Goal: Task Accomplishment & Management: Complete application form

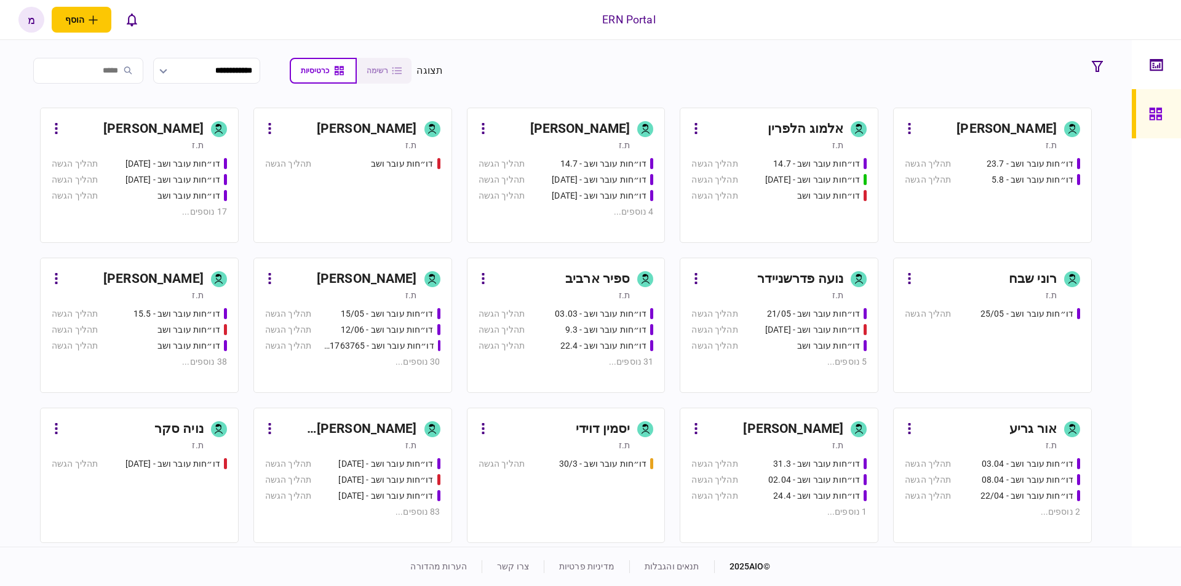
click at [974, 194] on div "דו״חות עובר ושב - 23.7 תהליך הגשה דו״חות עובר ושב - 5.8 תהליך הגשה" at bounding box center [992, 194] width 175 height 74
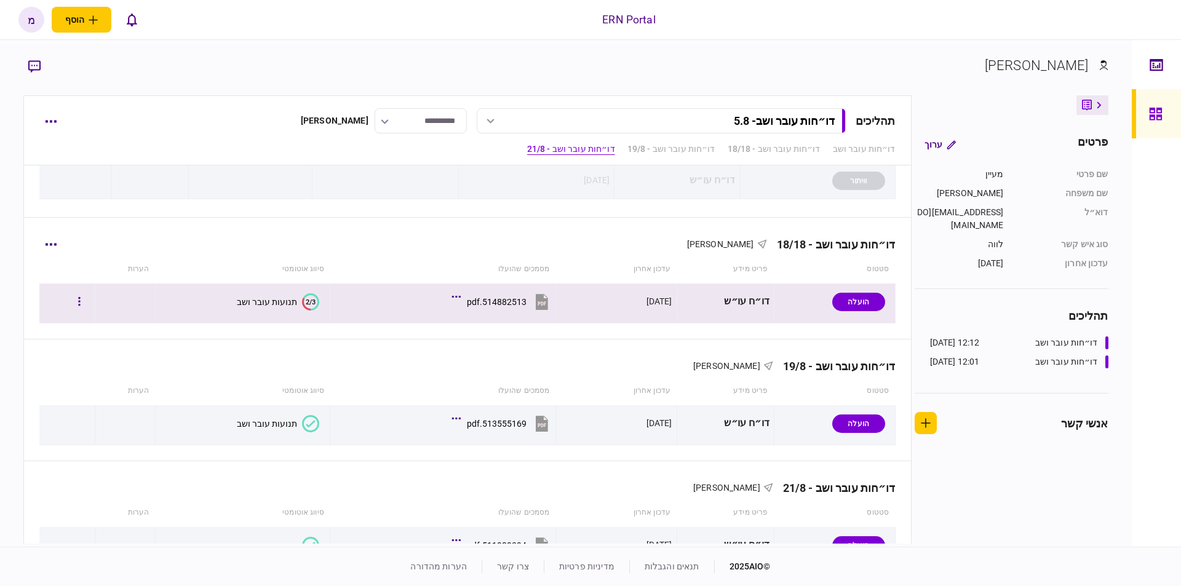
scroll to position [172, 0]
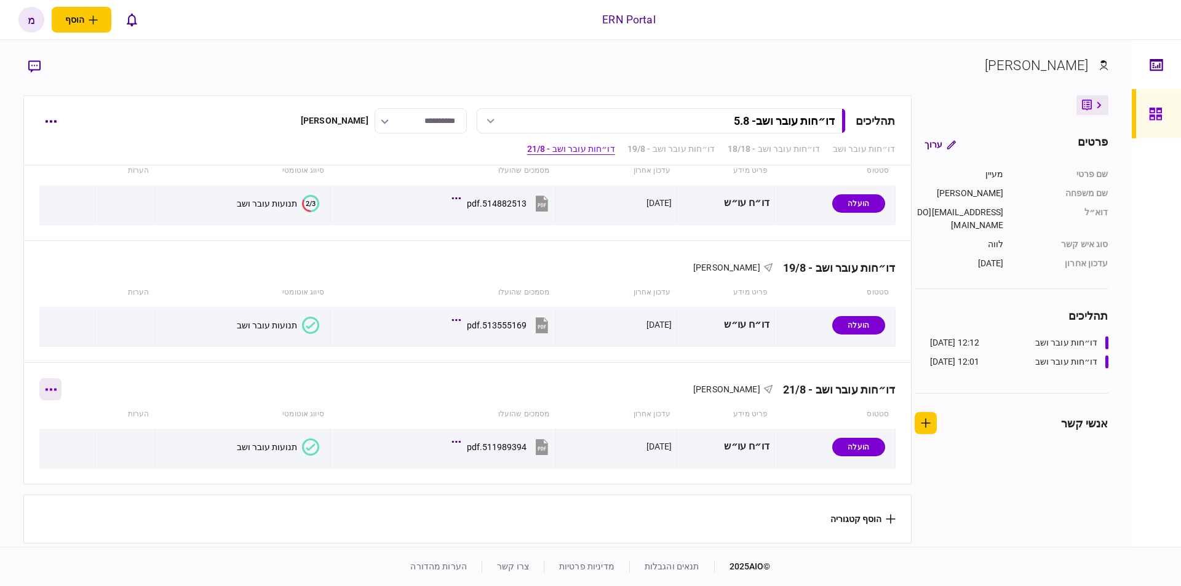
click at [57, 388] on icon "button" at bounding box center [51, 389] width 12 height 3
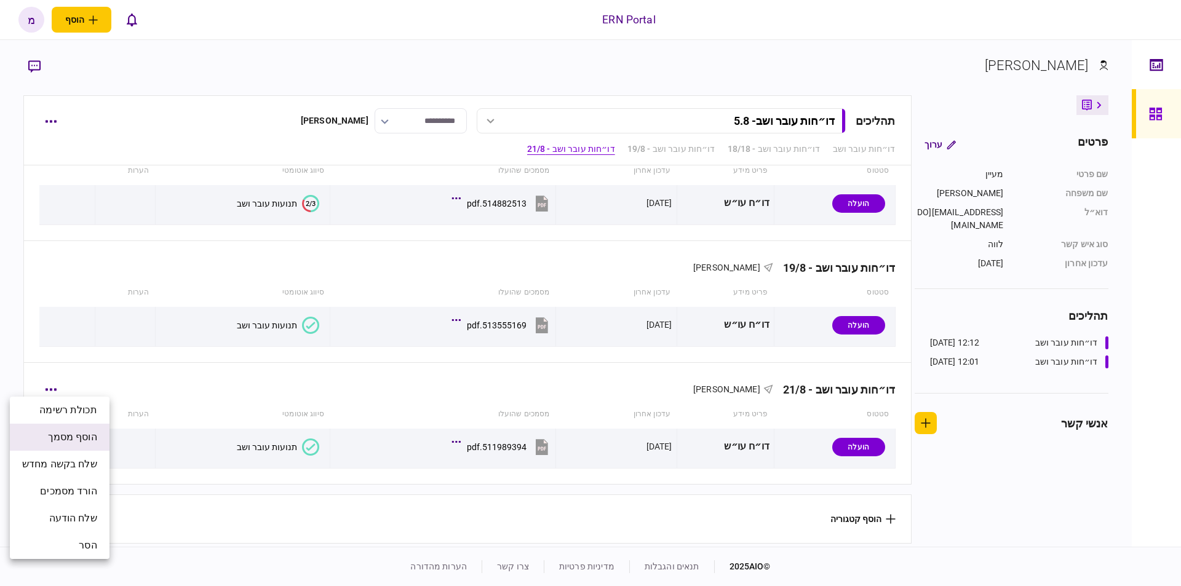
click at [60, 435] on span "הוסף מסמך" at bounding box center [72, 437] width 49 height 15
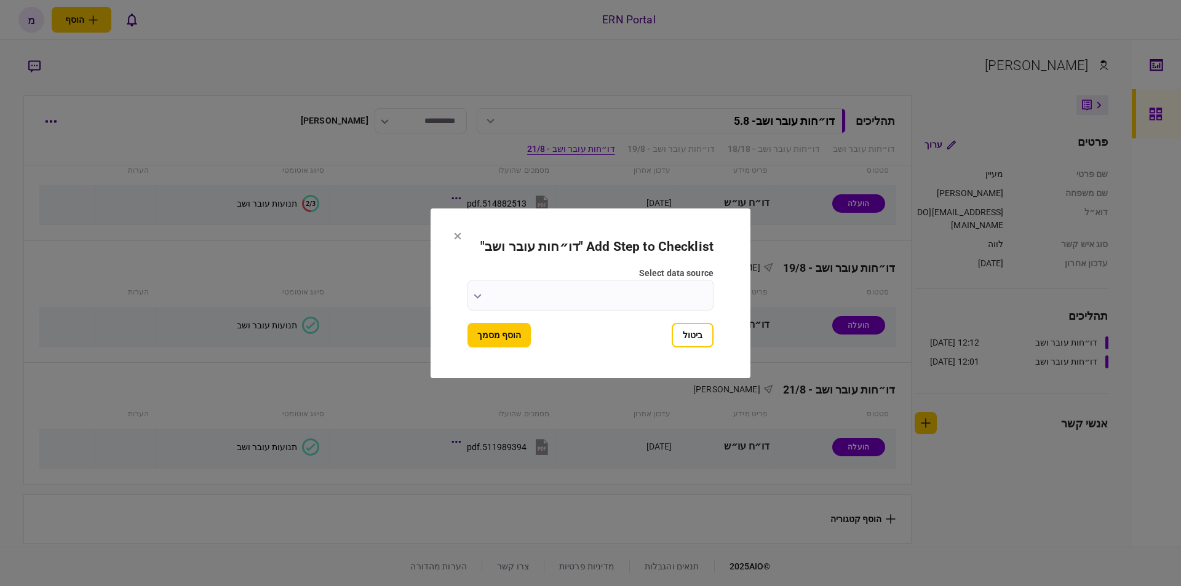
click at [506, 293] on input "select data source" at bounding box center [590, 295] width 246 height 31
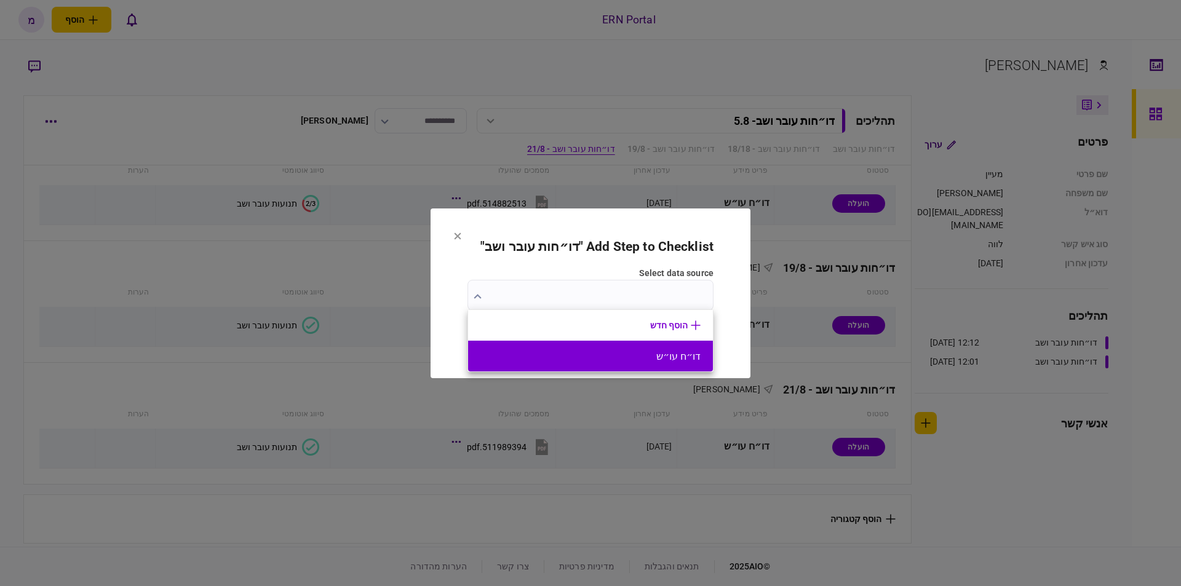
click at [621, 352] on button "דו״ח עו״ש" at bounding box center [590, 357] width 220 height 12
type input "*********"
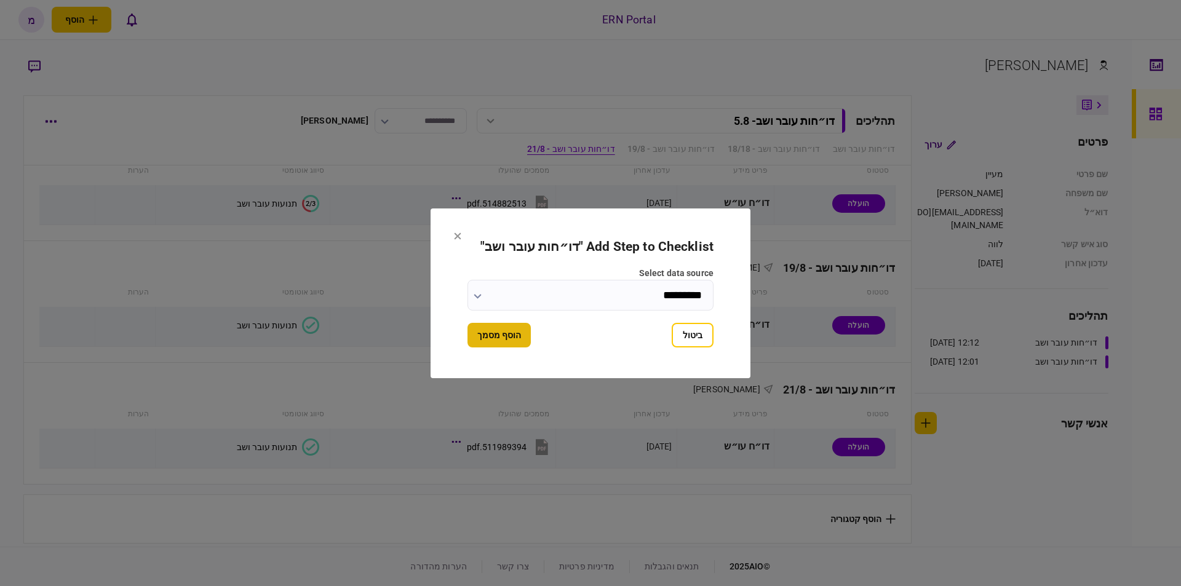
click at [492, 340] on button "הוסף מסמך" at bounding box center [498, 335] width 63 height 25
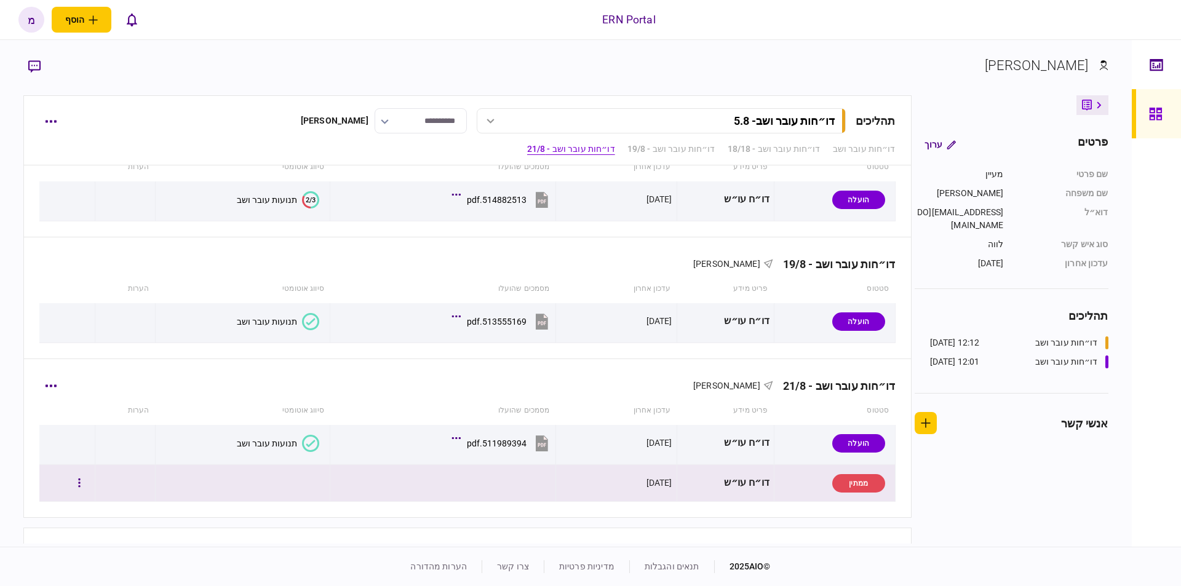
click at [489, 487] on td at bounding box center [443, 483] width 226 height 37
click at [90, 478] on button "button" at bounding box center [79, 483] width 22 height 22
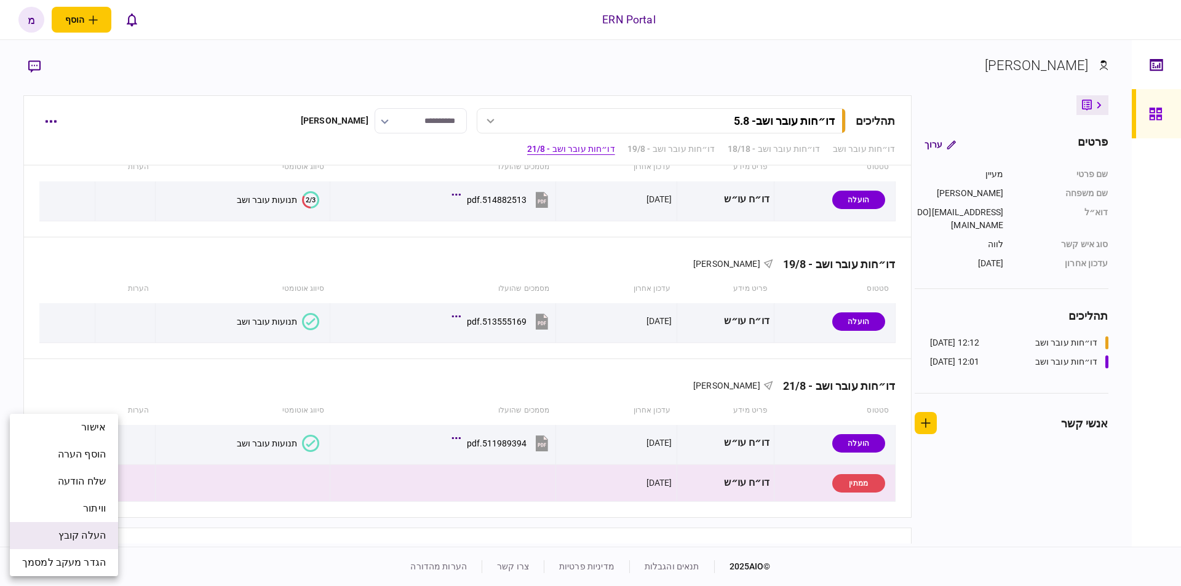
click at [76, 538] on span "העלה קובץ" at bounding box center [81, 535] width 47 height 15
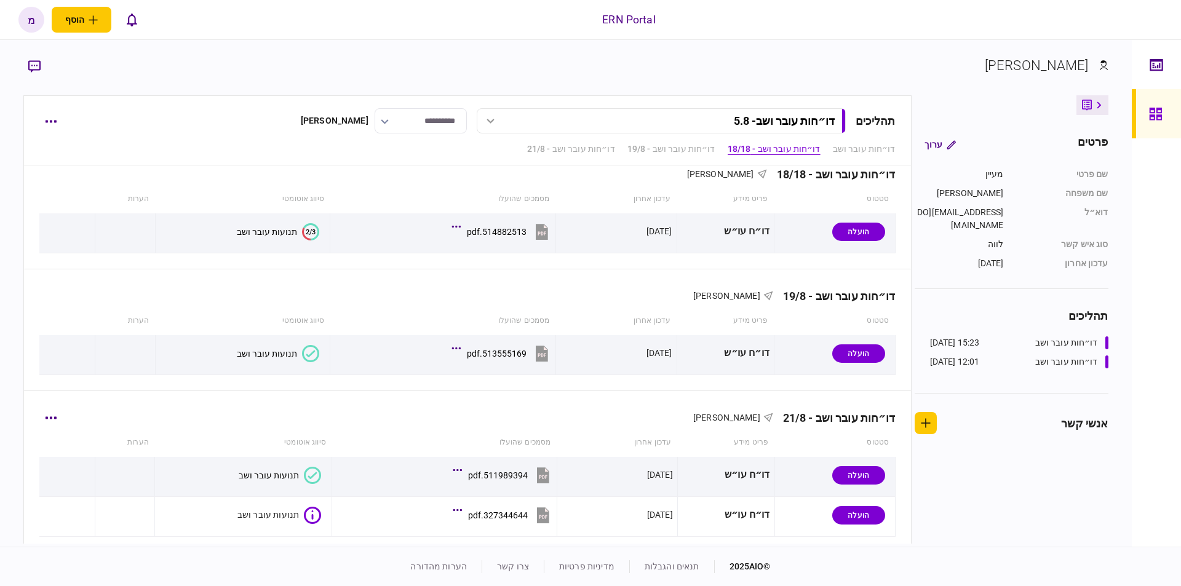
scroll to position [212, 0]
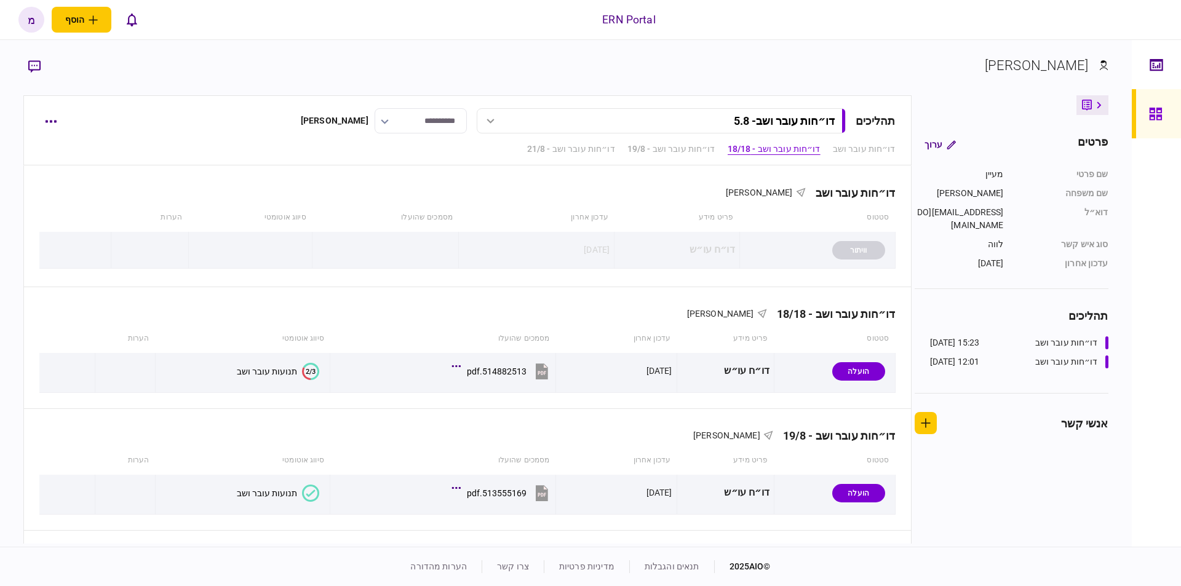
scroll to position [212, 0]
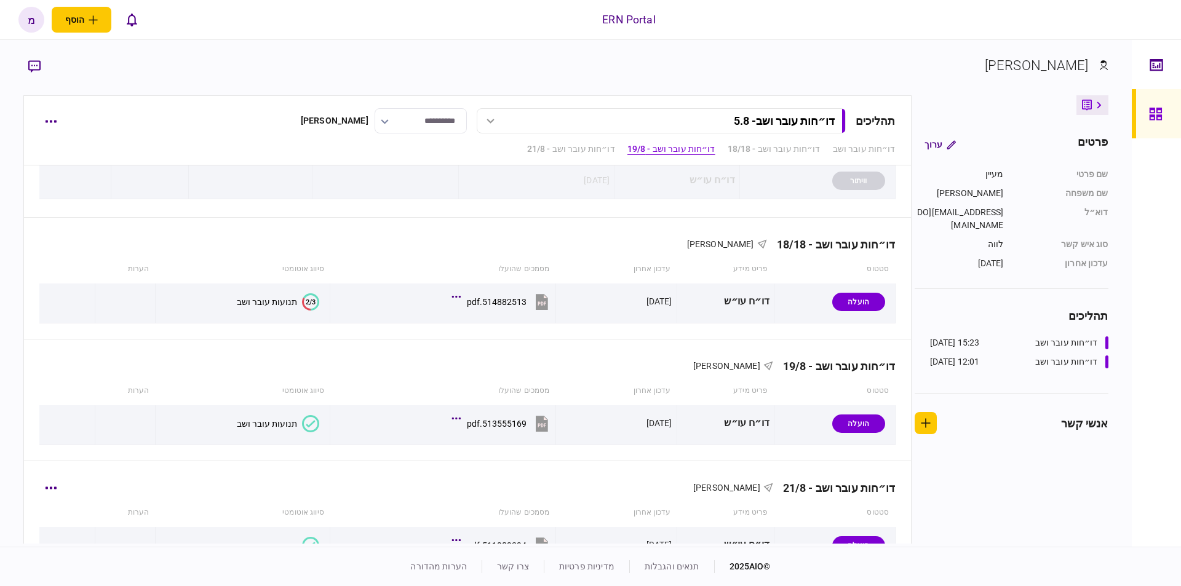
scroll to position [212, 0]
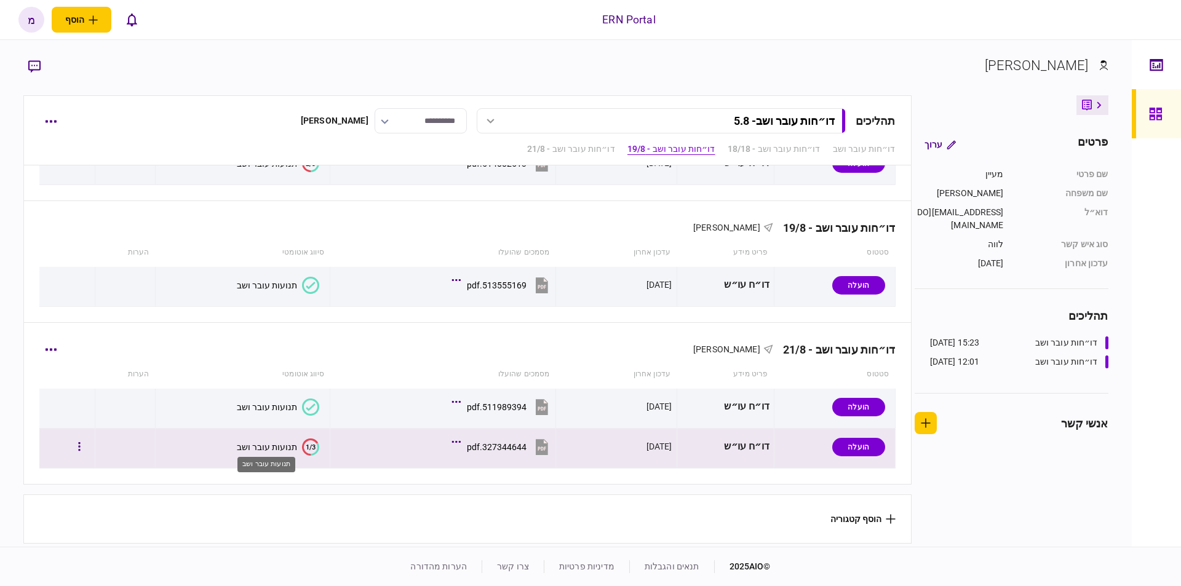
click at [260, 442] on div "תנועות עובר ושב" at bounding box center [267, 447] width 60 height 10
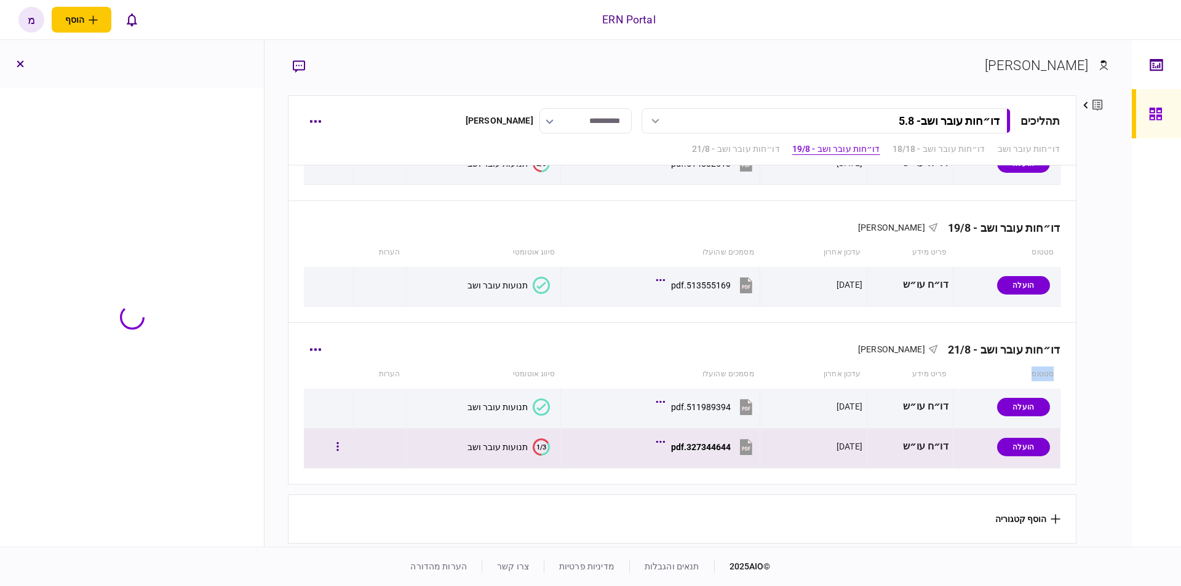
click at [260, 440] on section "**********" at bounding box center [566, 293] width 1132 height 507
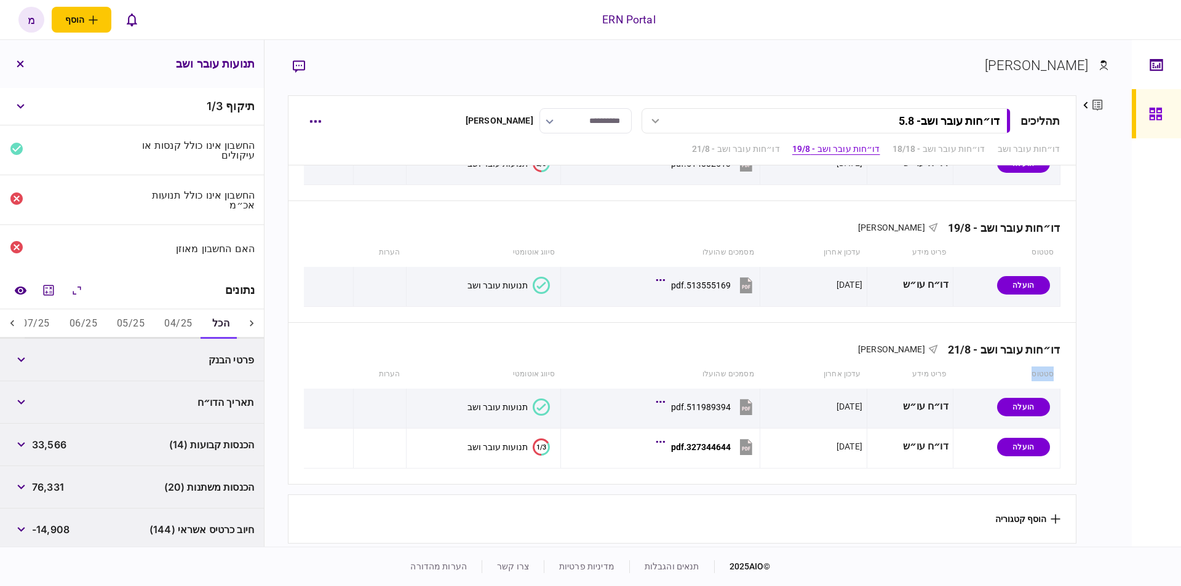
click at [180, 321] on button "04/25" at bounding box center [177, 324] width 47 height 30
click at [133, 319] on button "05/25" at bounding box center [131, 324] width 47 height 30
click at [45, 288] on icon "מחשבון" at bounding box center [48, 290] width 15 height 15
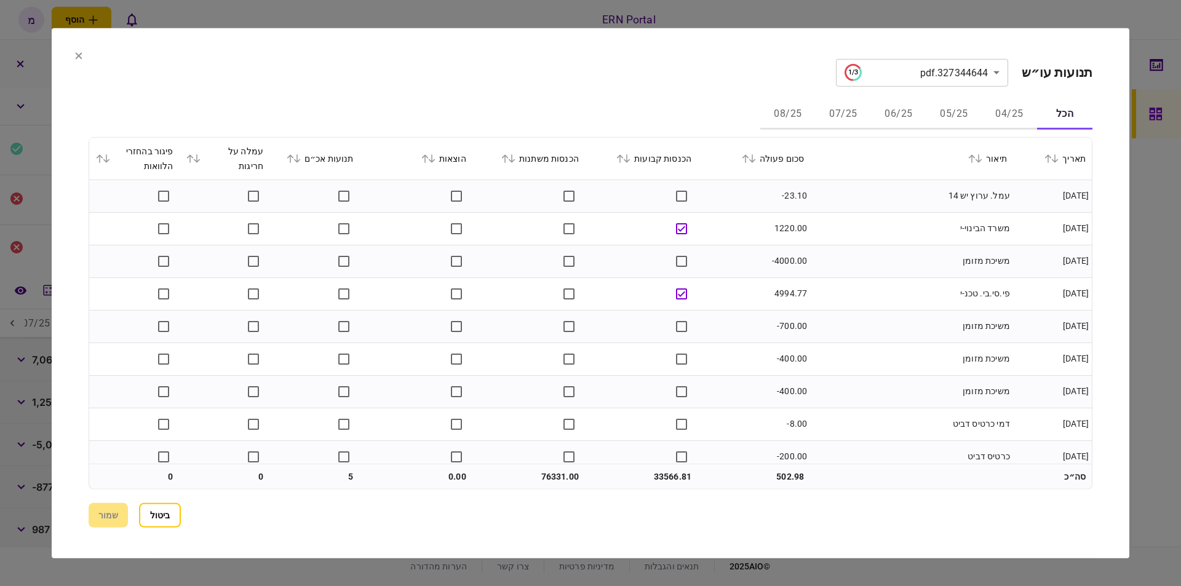
click at [948, 111] on button "05/25" at bounding box center [953, 115] width 55 height 30
click at [645, 121] on div "הכל 04/25 05/25 06/25 07/25 08/25" at bounding box center [591, 115] width 1004 height 30
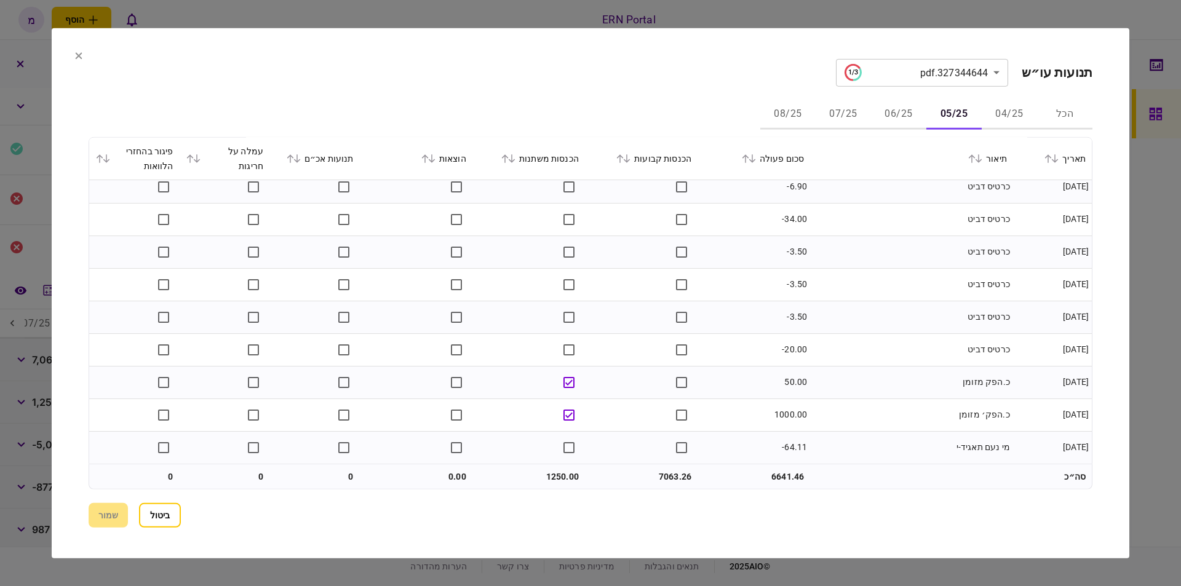
scroll to position [989, 0]
click at [900, 115] on button "06/25" at bounding box center [898, 115] width 55 height 30
click at [844, 117] on button "07/25" at bounding box center [843, 115] width 55 height 30
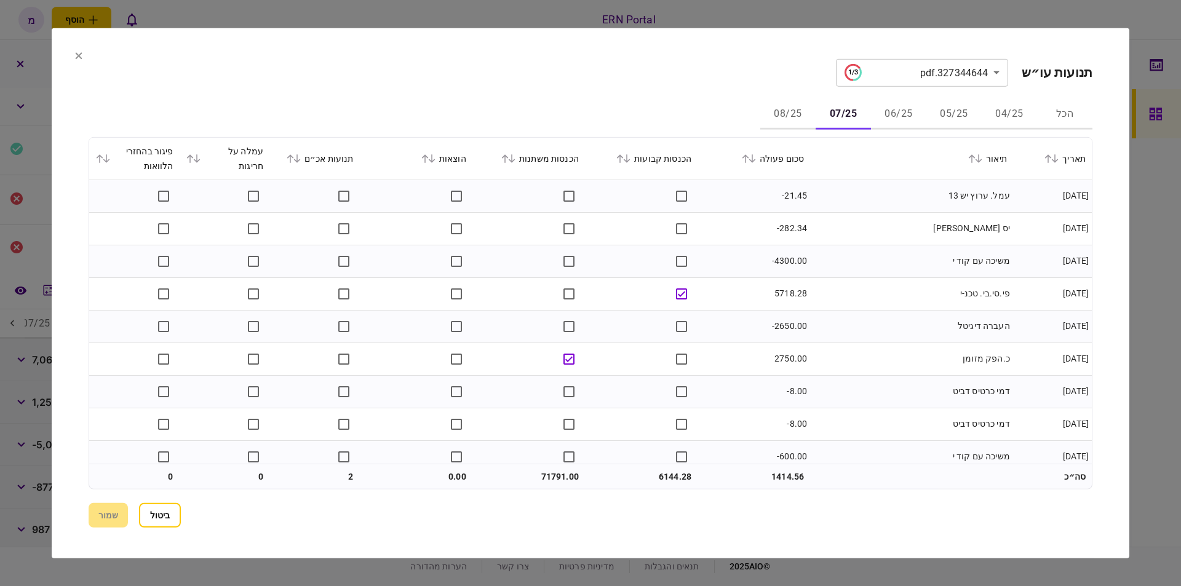
click at [614, 233] on td at bounding box center [641, 228] width 113 height 33
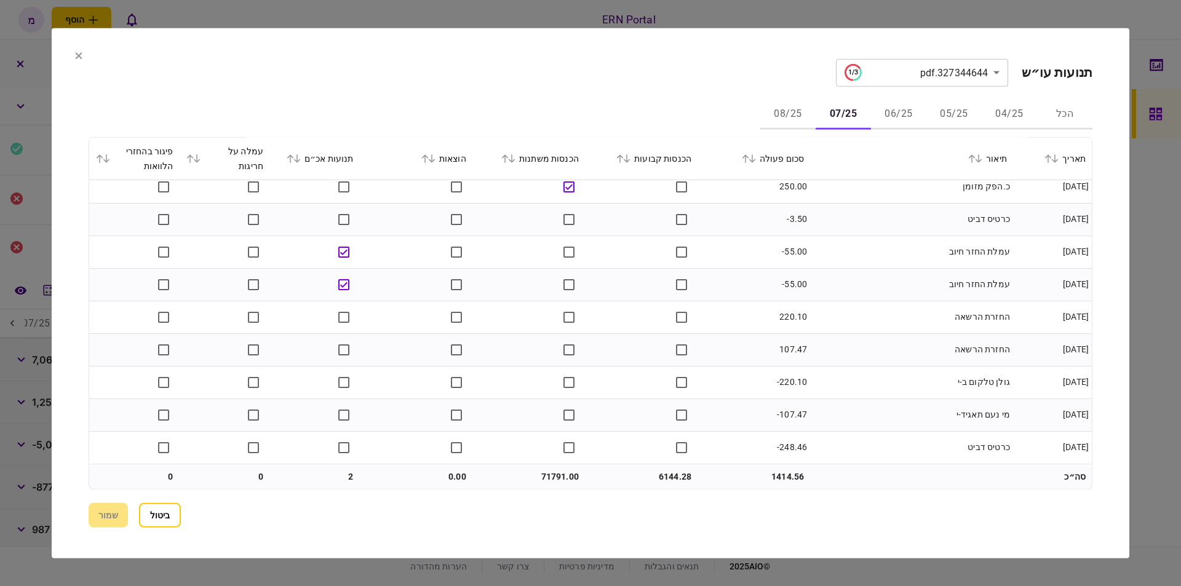
scroll to position [2913, 0]
click at [781, 111] on button "08/25" at bounding box center [787, 115] width 55 height 30
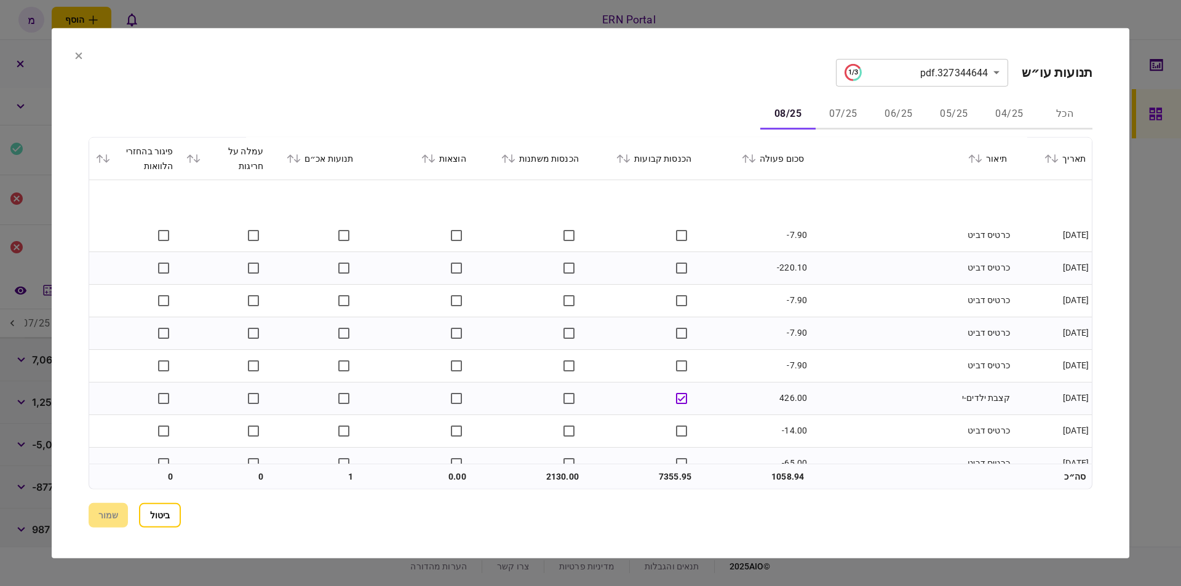
scroll to position [956, 0]
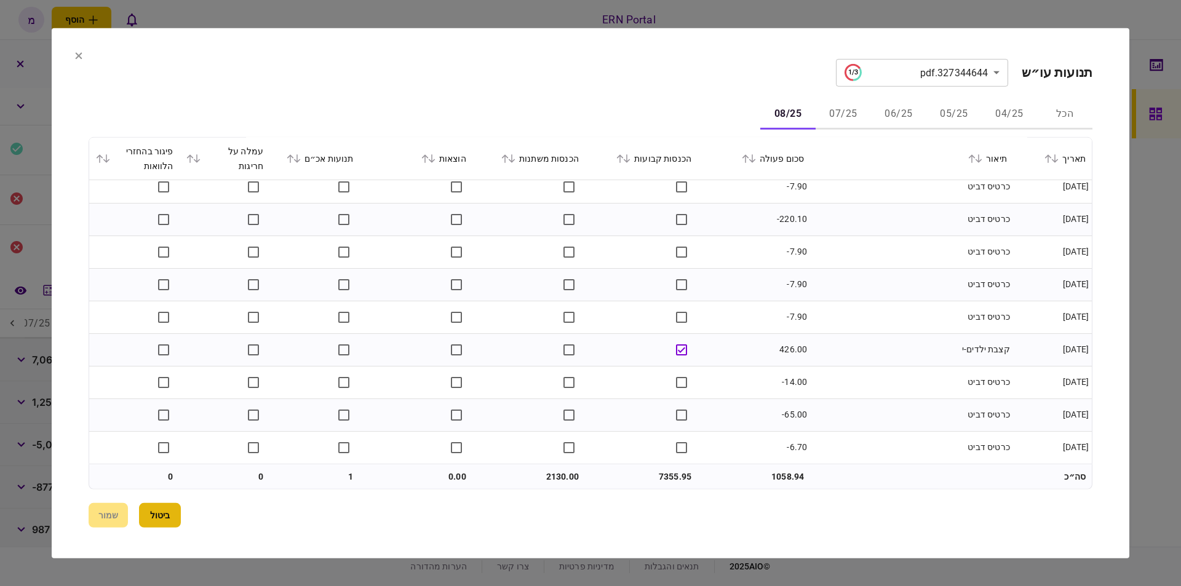
click at [159, 510] on button "ביטול" at bounding box center [160, 515] width 42 height 25
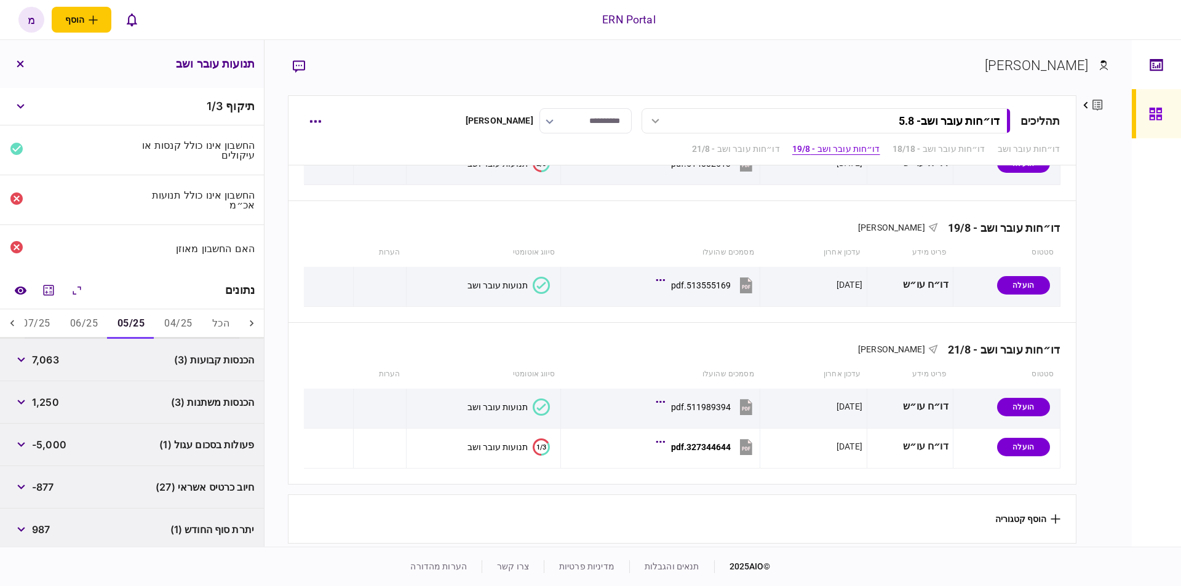
click at [77, 318] on button "06/25" at bounding box center [83, 324] width 47 height 30
click at [39, 320] on button "07/25" at bounding box center [35, 324] width 47 height 30
click at [12, 320] on icon at bounding box center [12, 323] width 12 height 12
click at [165, 445] on span "חיוב כרטיס אשראי (66)" at bounding box center [204, 444] width 99 height 15
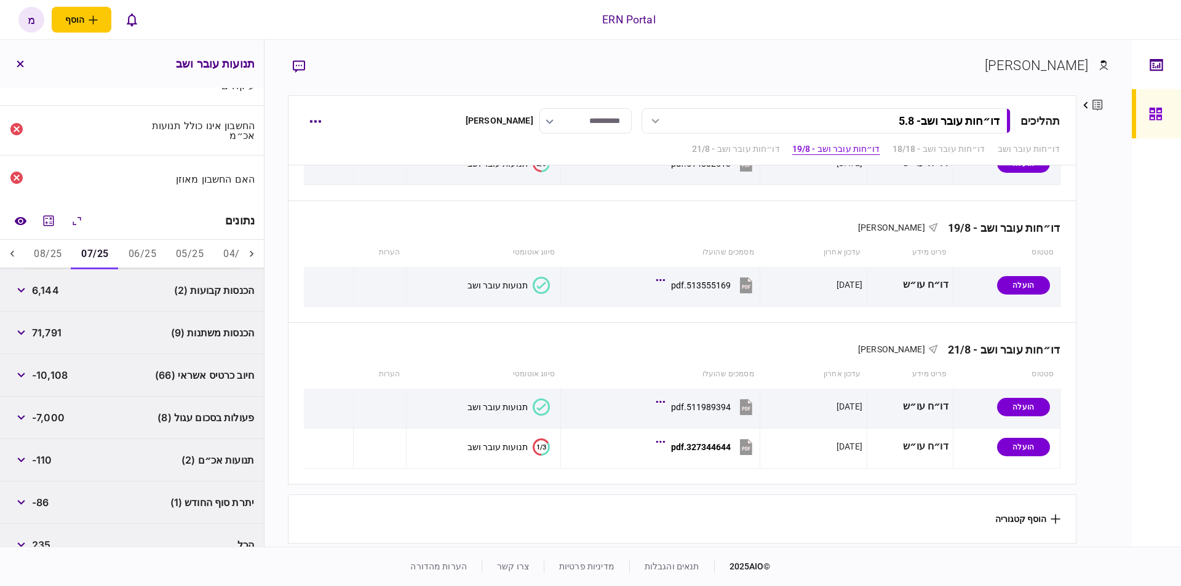
scroll to position [87, 0]
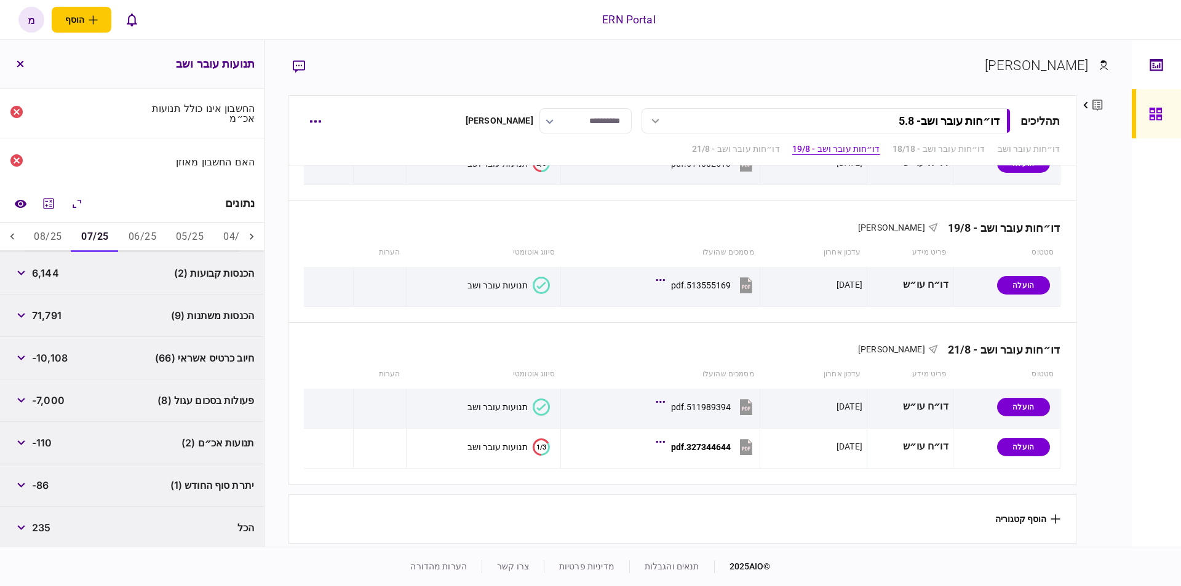
click at [55, 235] on button "08/25" at bounding box center [47, 238] width 47 height 30
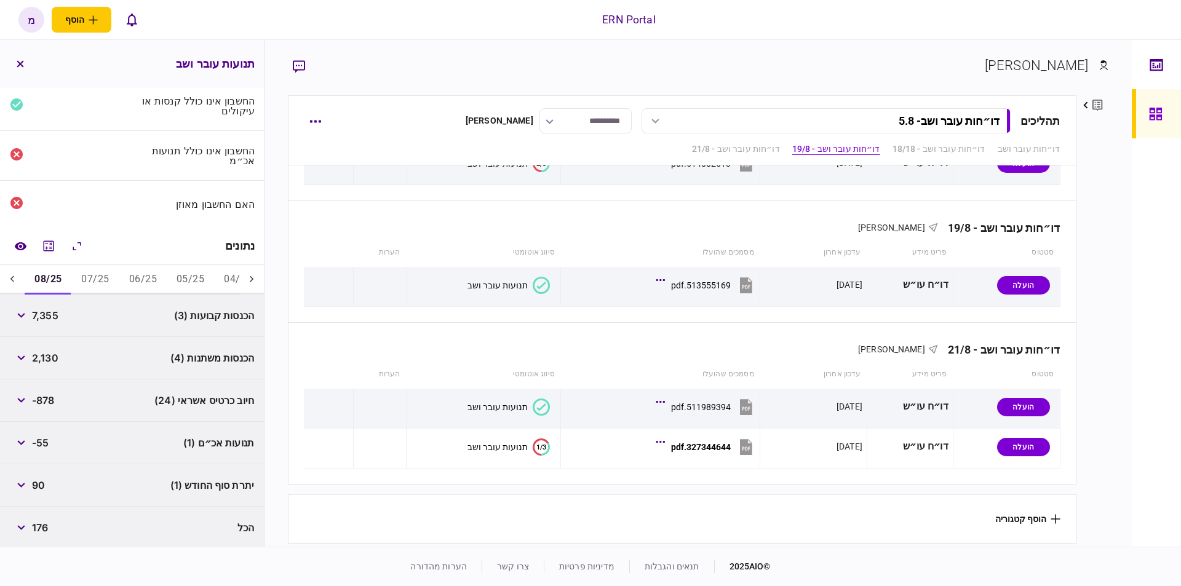
scroll to position [0, 0]
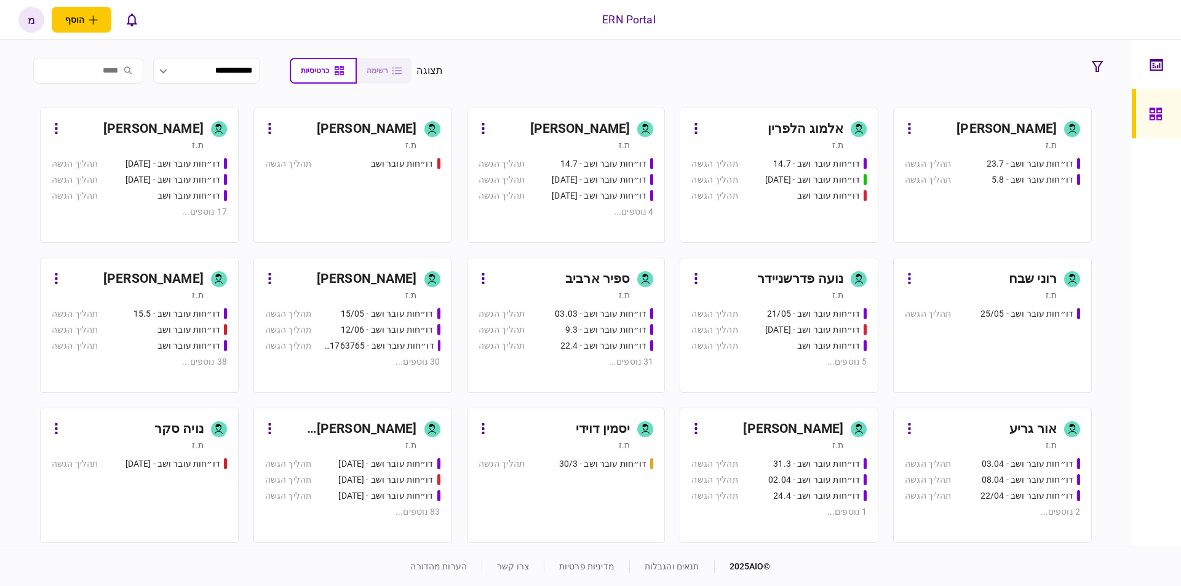
click at [956, 212] on div "דו״חות עובר ושב - 23.7 תהליך הגשה דו״חות עובר ושב - 5.8 תהליך הגשה" at bounding box center [992, 194] width 175 height 74
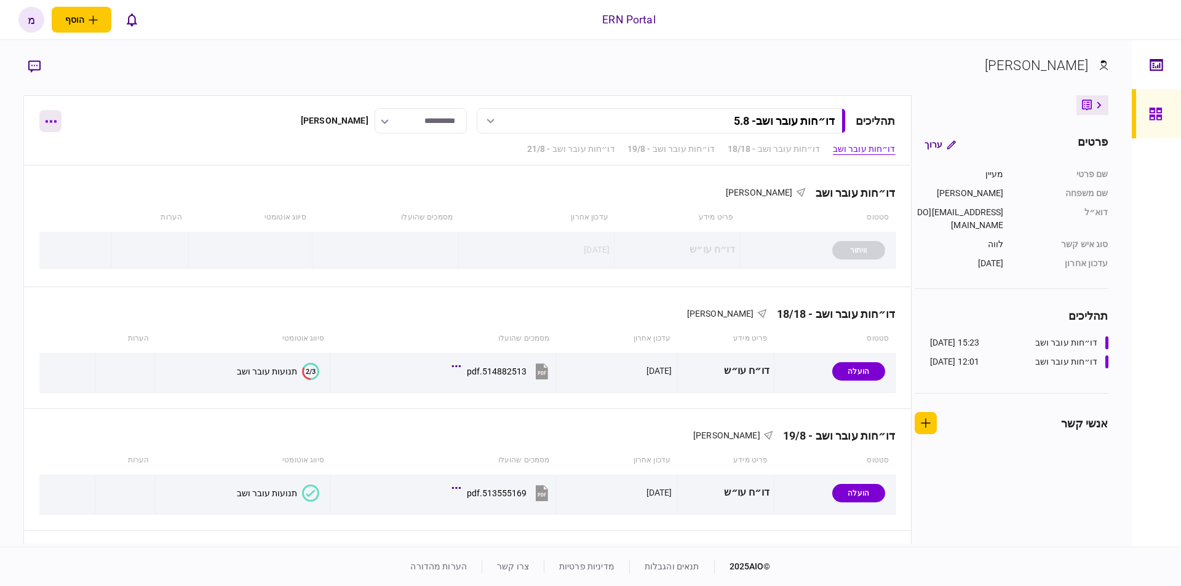
click at [47, 130] on button "button" at bounding box center [50, 121] width 22 height 22
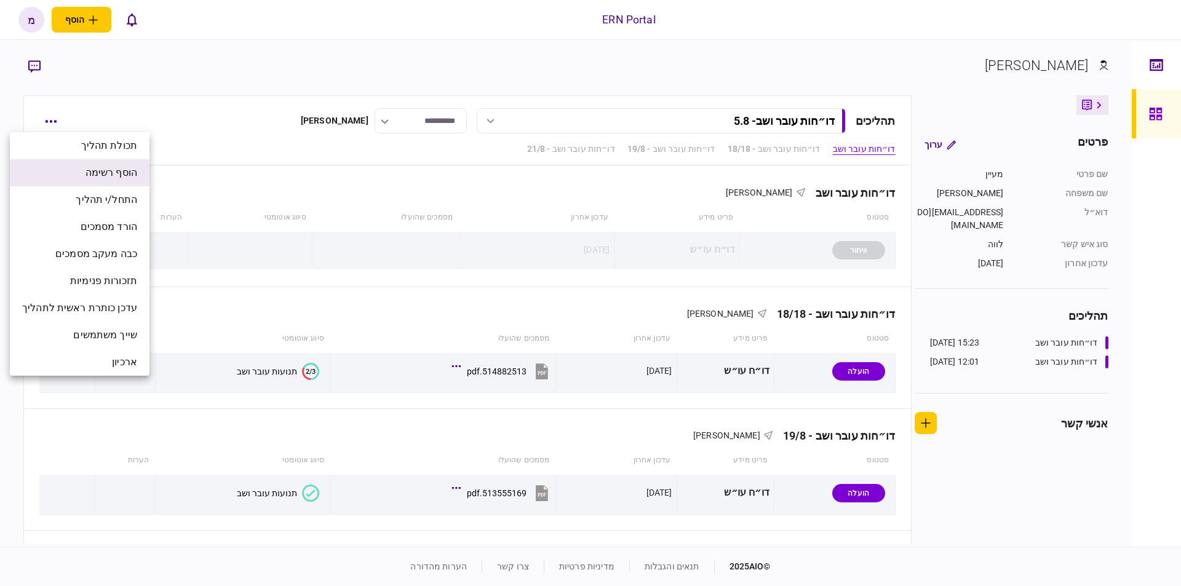
click at [121, 175] on span "הוסף רשימה" at bounding box center [112, 172] width 52 height 15
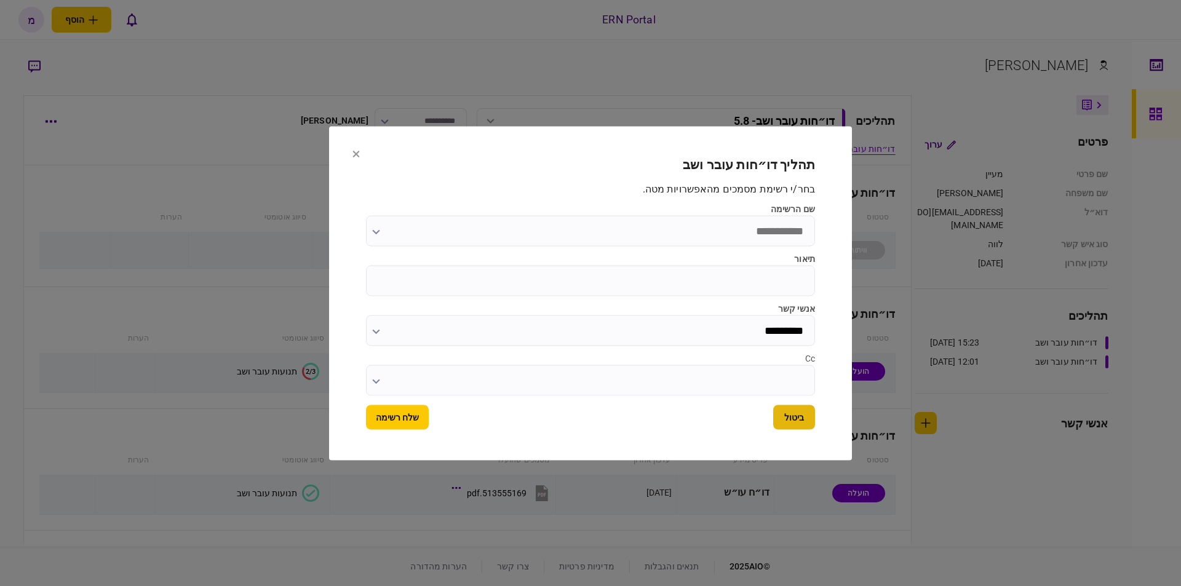
click at [798, 425] on button "ביטול" at bounding box center [794, 417] width 42 height 25
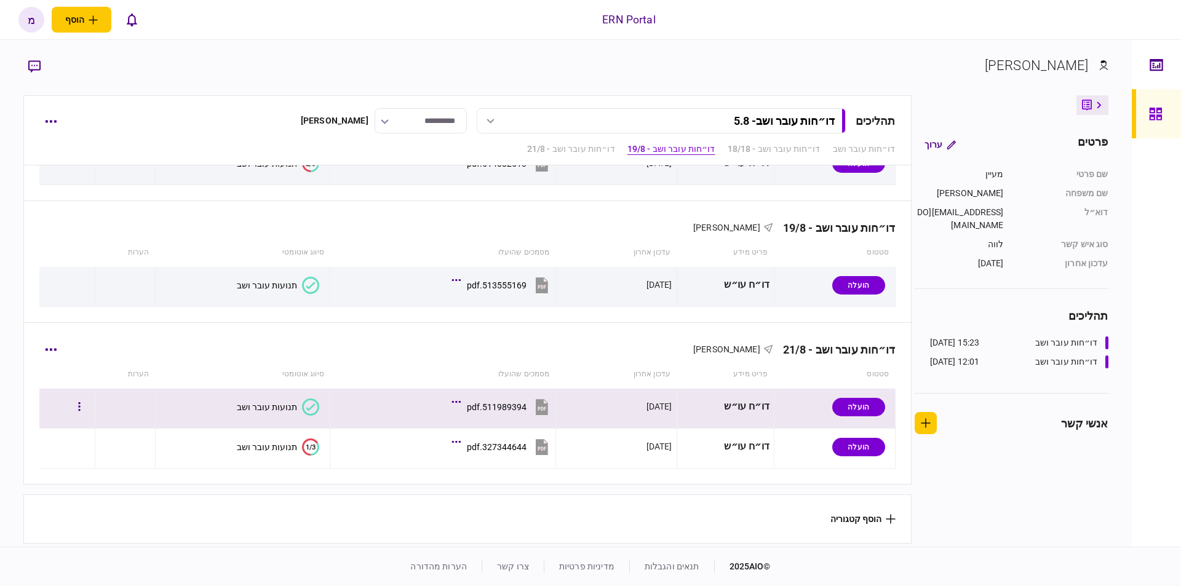
scroll to position [212, 0]
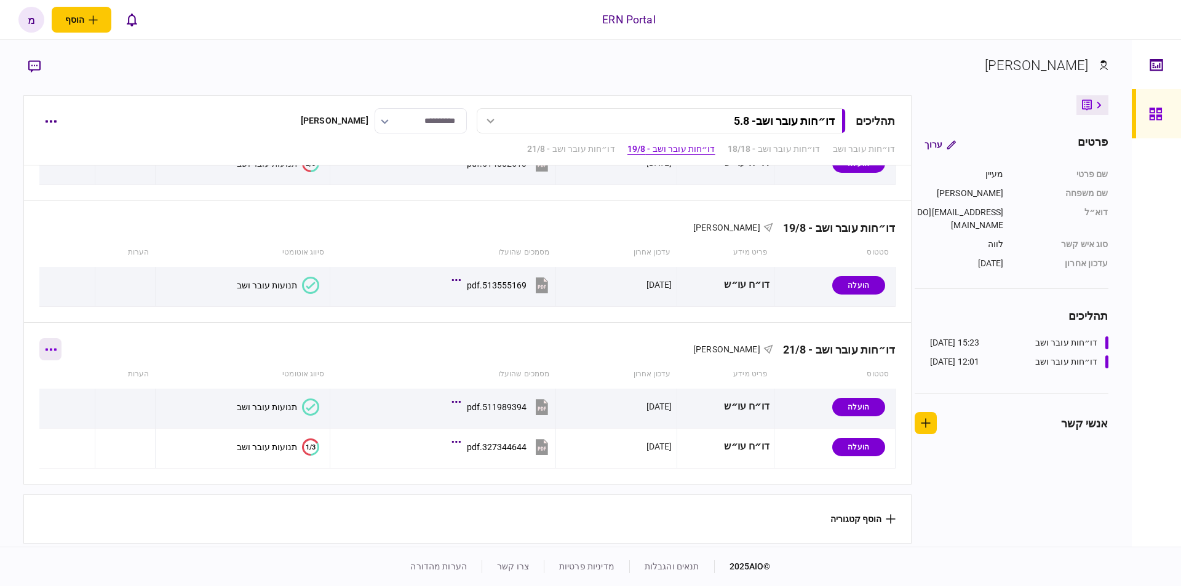
click at [55, 349] on button "button" at bounding box center [50, 349] width 22 height 22
click at [77, 402] on span "הוסף מסמך" at bounding box center [72, 397] width 49 height 15
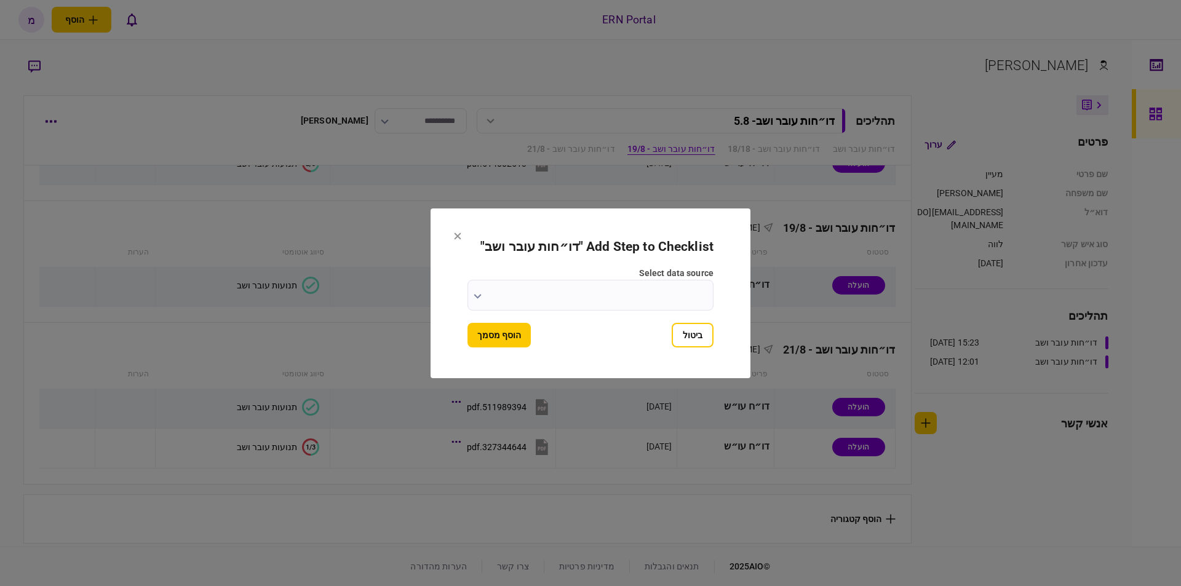
click at [512, 298] on input "select data source" at bounding box center [590, 295] width 246 height 31
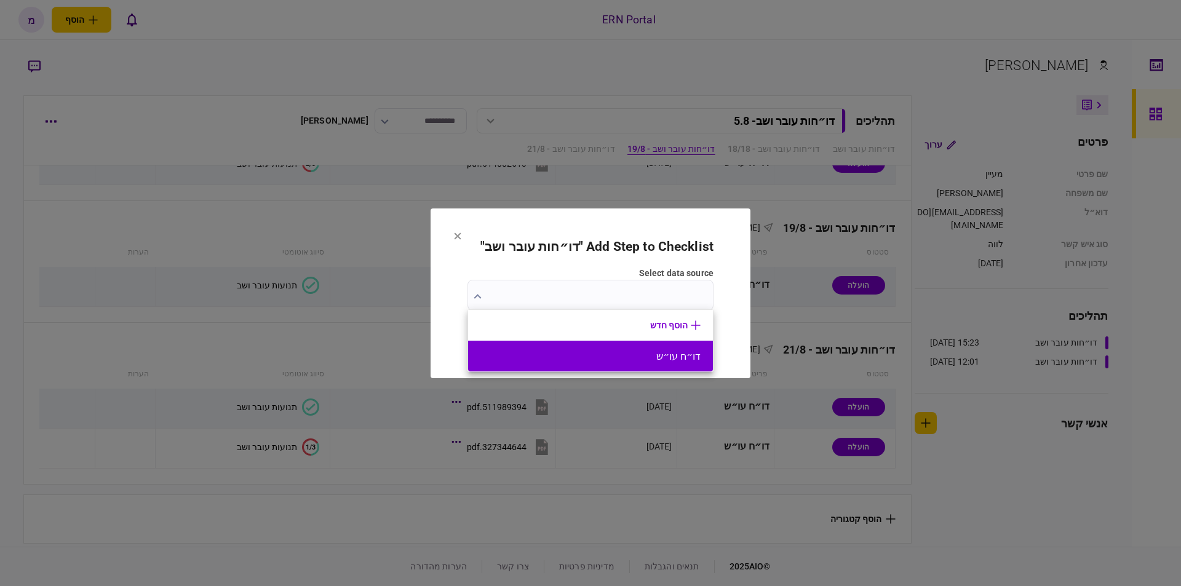
click at [569, 354] on button "דו״ח עו״ש" at bounding box center [590, 357] width 220 height 12
type input "*********"
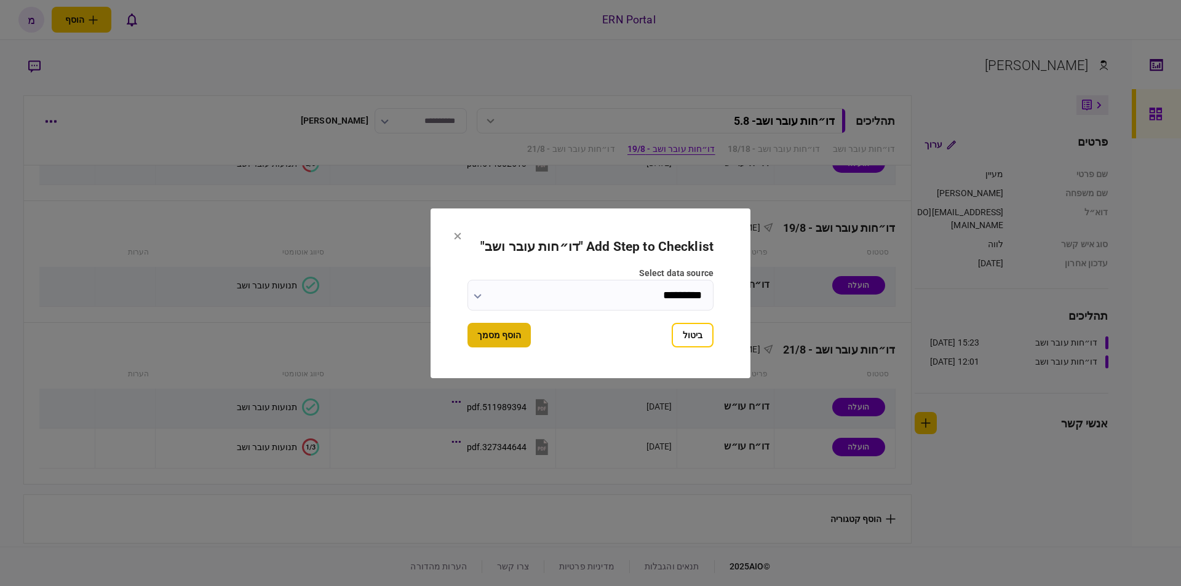
click at [509, 338] on button "הוסף מסמך" at bounding box center [498, 335] width 63 height 25
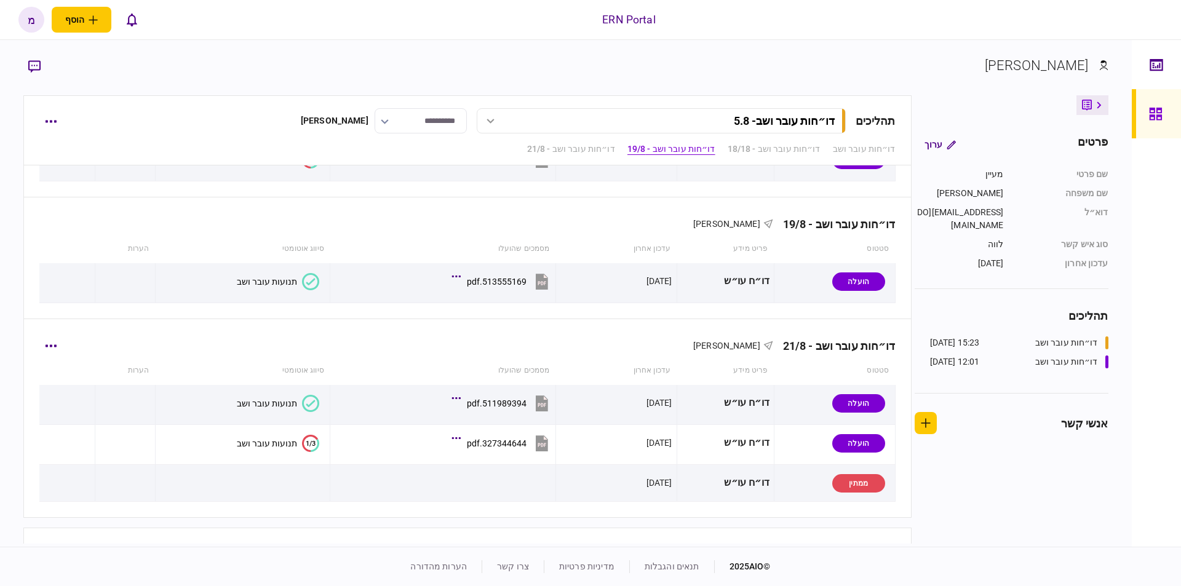
scroll to position [249, 0]
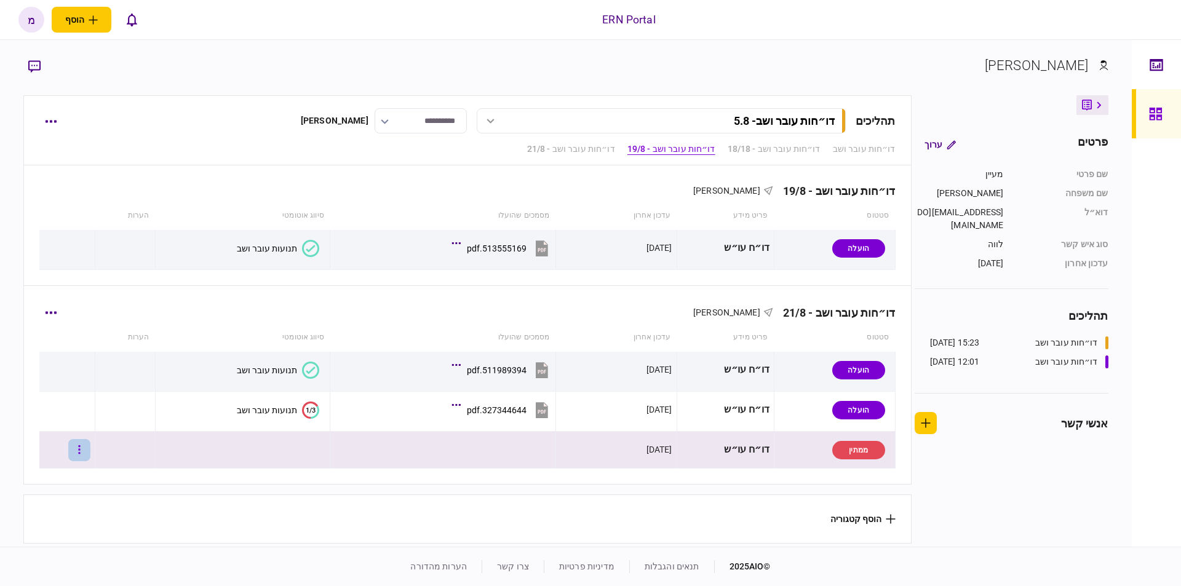
click at [81, 448] on button "button" at bounding box center [79, 450] width 22 height 22
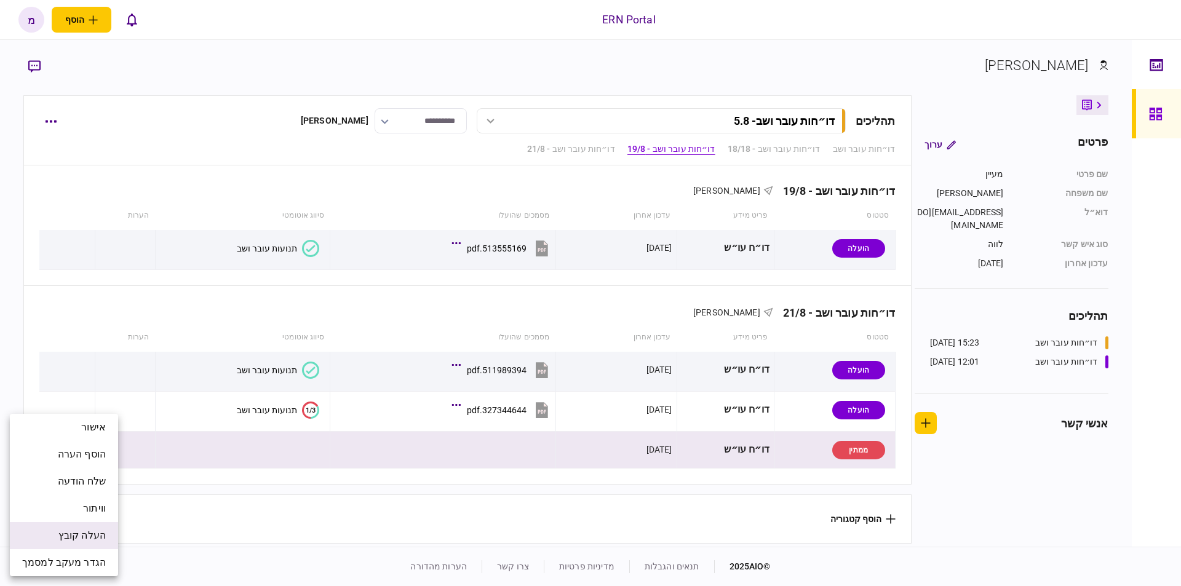
click at [81, 538] on span "העלה קובץ" at bounding box center [81, 535] width 47 height 15
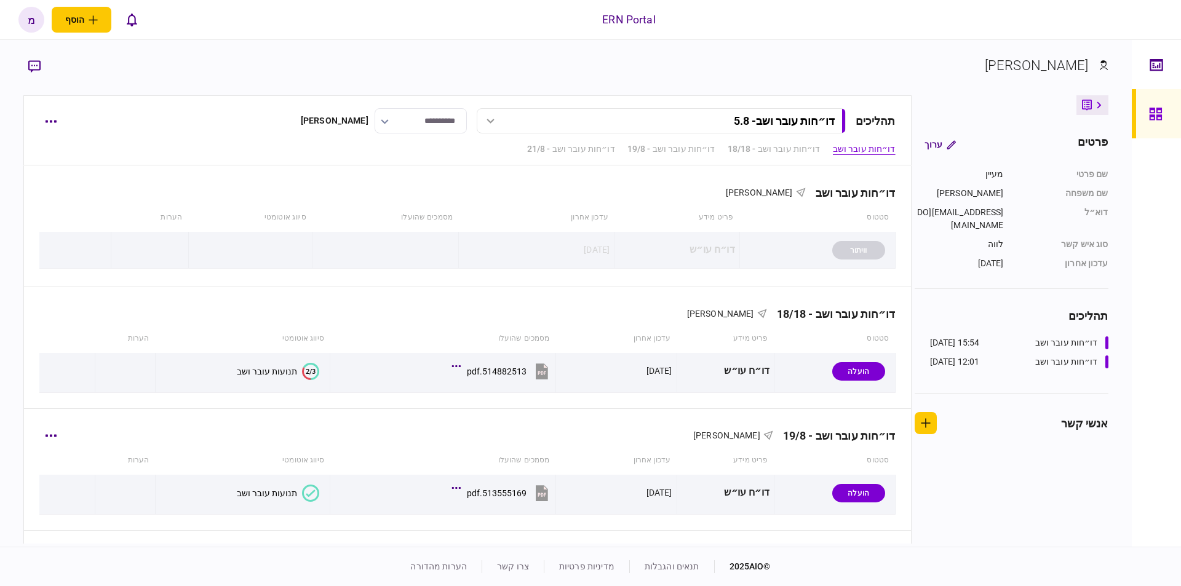
scroll to position [252, 0]
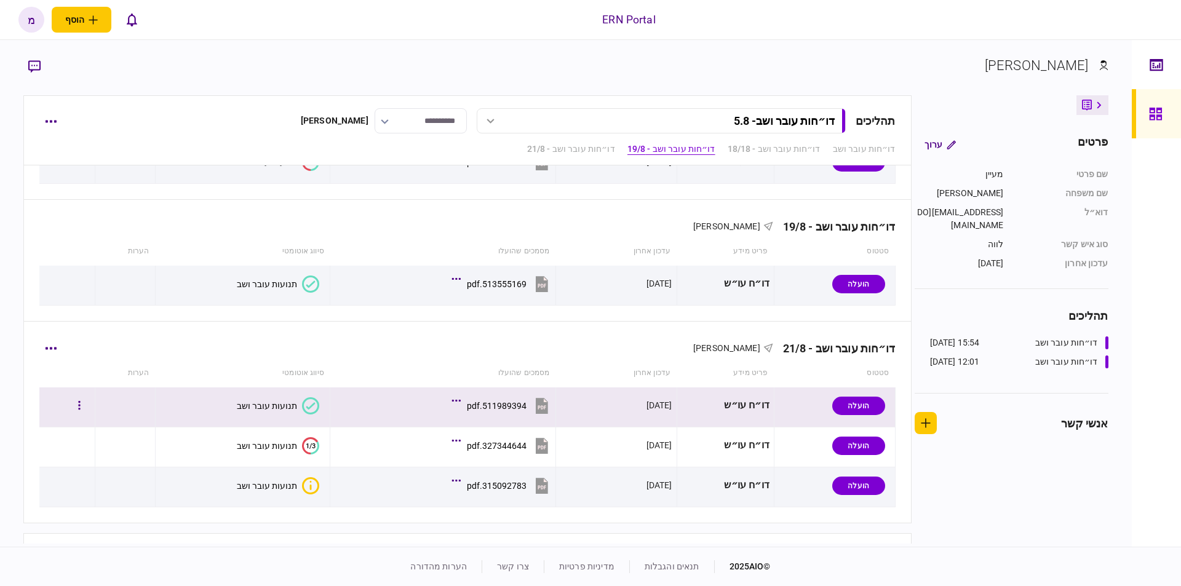
scroll to position [252, 0]
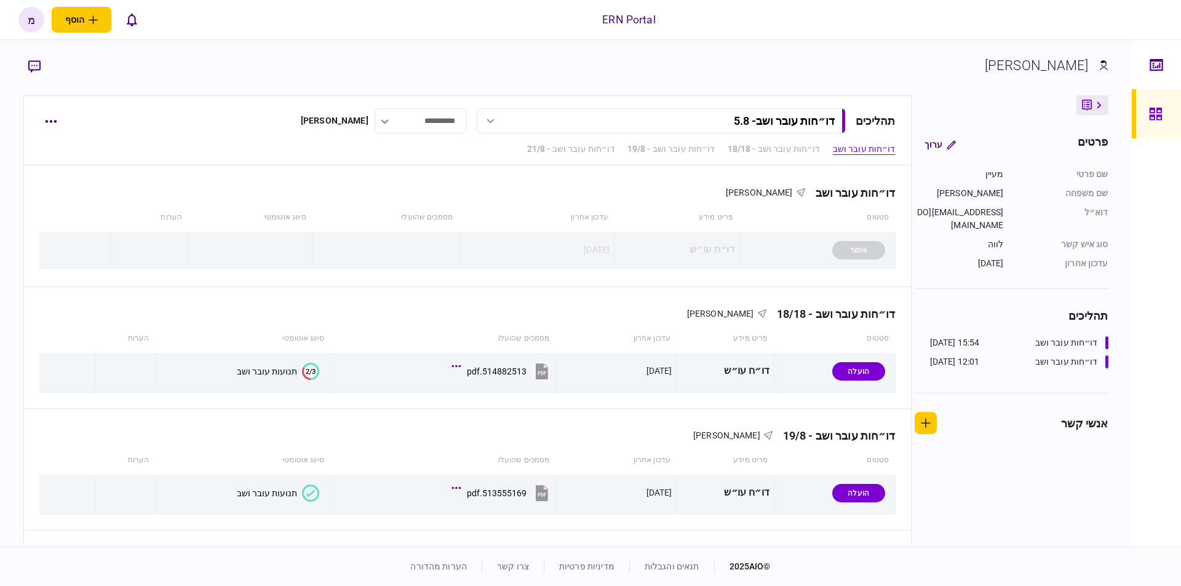
scroll to position [252, 0]
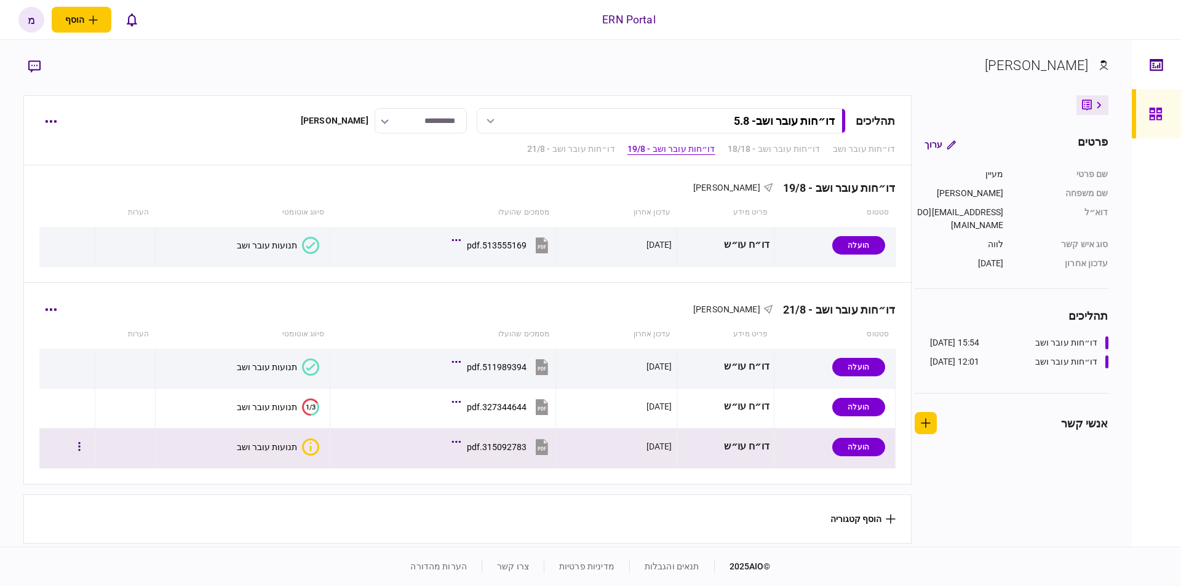
click at [282, 439] on button "תנועות עובר ושב" at bounding box center [278, 447] width 82 height 17
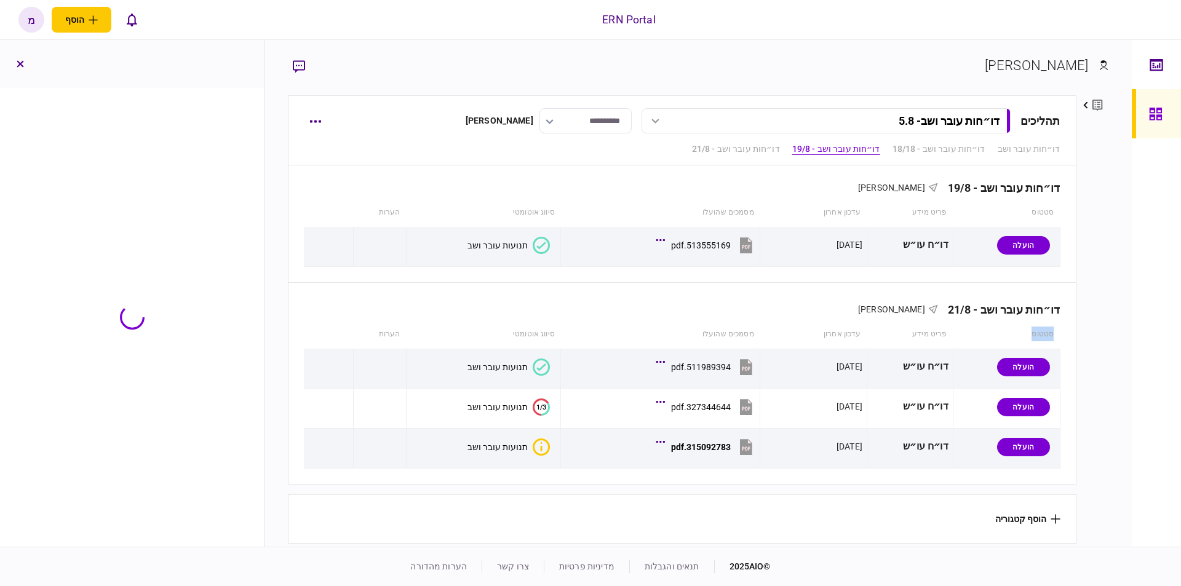
click at [282, 437] on div "**********" at bounding box center [697, 293] width 867 height 507
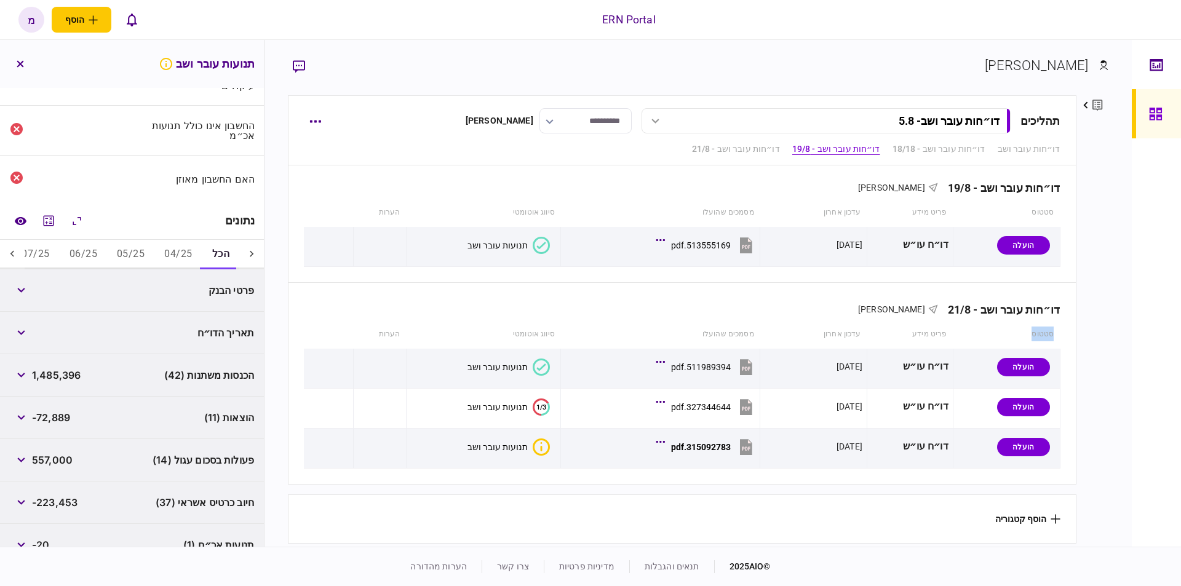
scroll to position [8, 0]
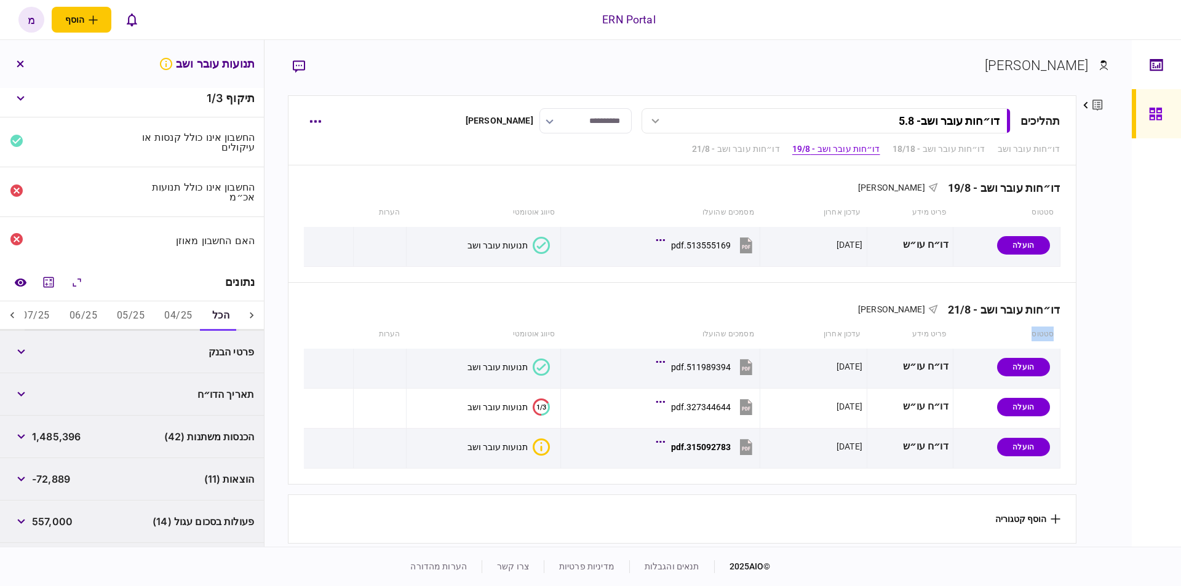
click at [133, 310] on button "05/25" at bounding box center [130, 316] width 47 height 30
click at [55, 276] on icon "מחשבון" at bounding box center [48, 282] width 15 height 15
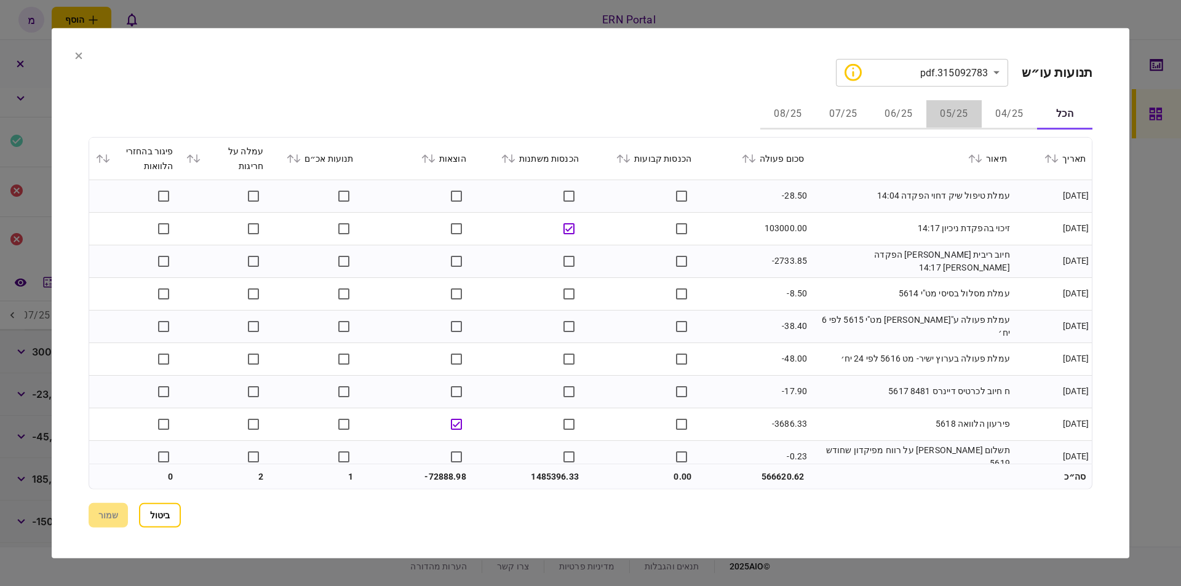
click at [960, 115] on button "05/25" at bounding box center [953, 115] width 55 height 30
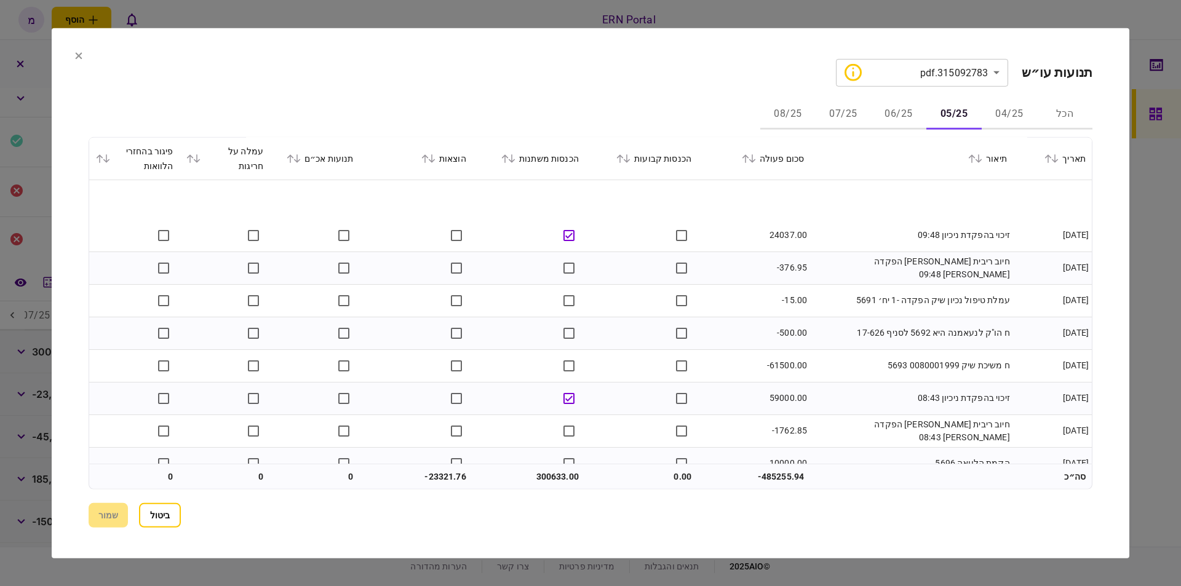
scroll to position [976, 0]
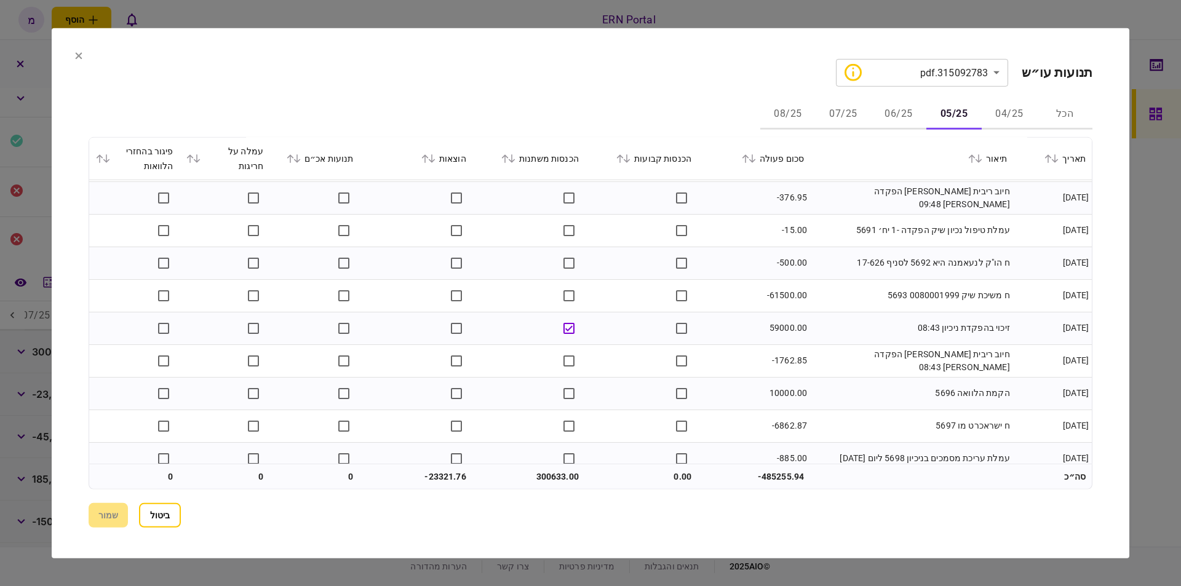
click at [728, 320] on td "59000.00" at bounding box center [754, 328] width 113 height 33
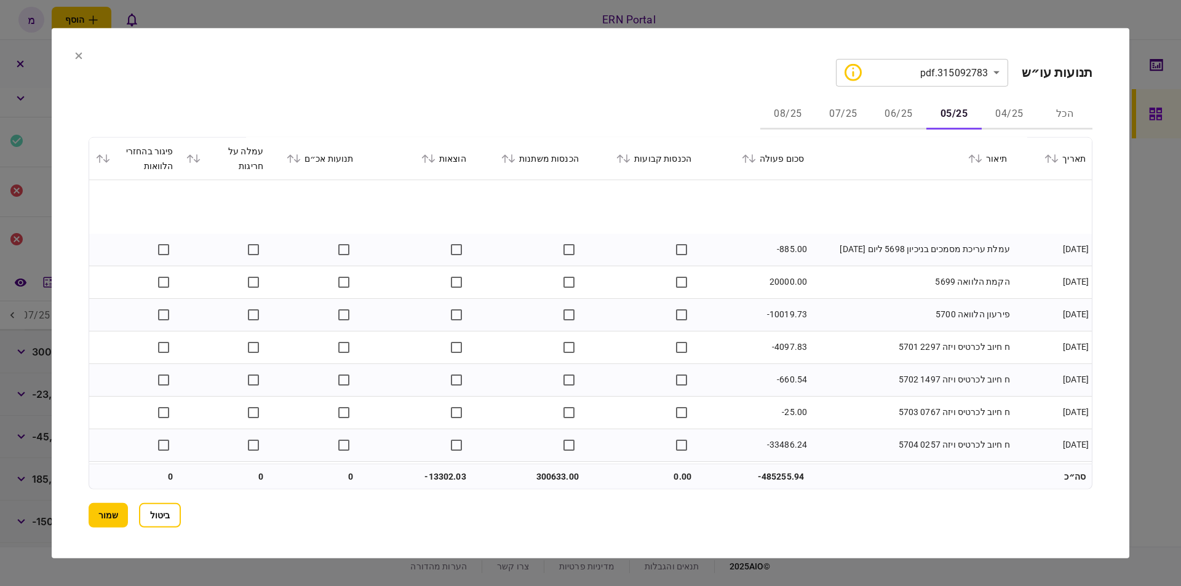
scroll to position [1255, 0]
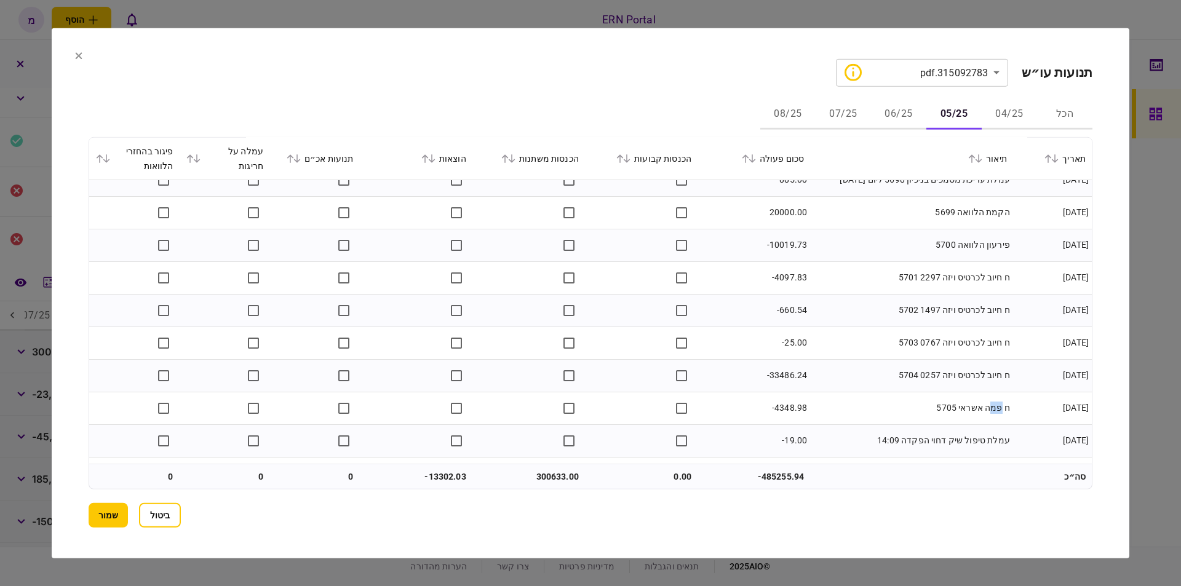
drag, startPoint x: 992, startPoint y: 407, endPoint x: 1003, endPoint y: 405, distance: 11.2
click at [1003, 405] on td "ח פמה אשראי 5705" at bounding box center [911, 408] width 203 height 33
click at [996, 406] on td "ח פמה אשראי 5705" at bounding box center [911, 408] width 203 height 33
drag, startPoint x: 988, startPoint y: 408, endPoint x: 1001, endPoint y: 408, distance: 12.3
click at [1001, 408] on td "ח פמה אשראי 5705" at bounding box center [911, 408] width 203 height 33
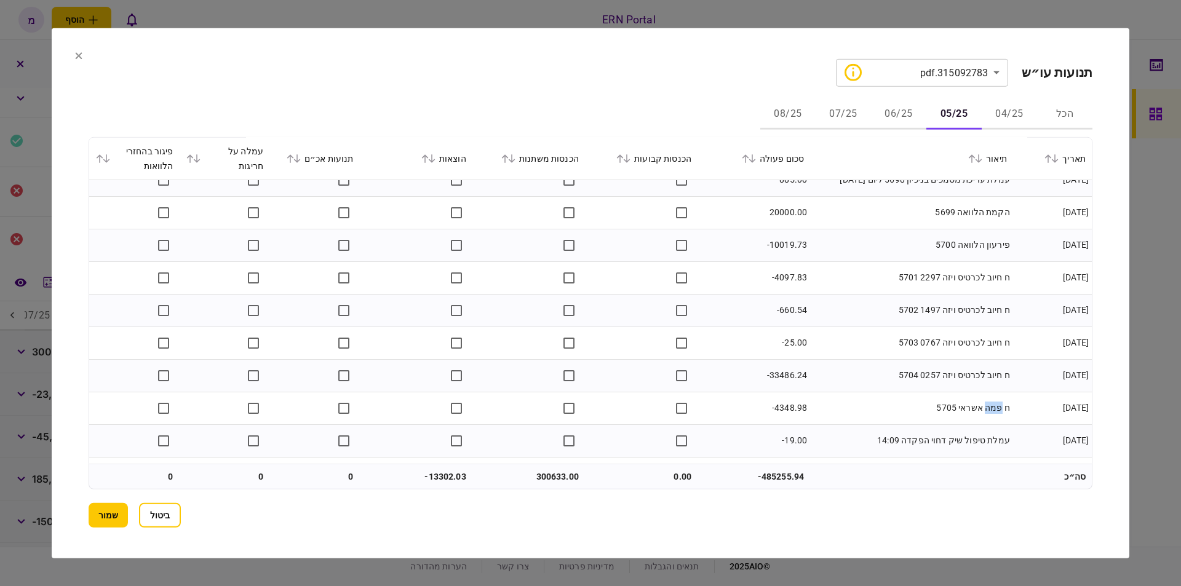
copy td "פמה"
click at [853, 336] on td "ח חיוב לכרטיס ויזה 0767 5703" at bounding box center [911, 343] width 203 height 33
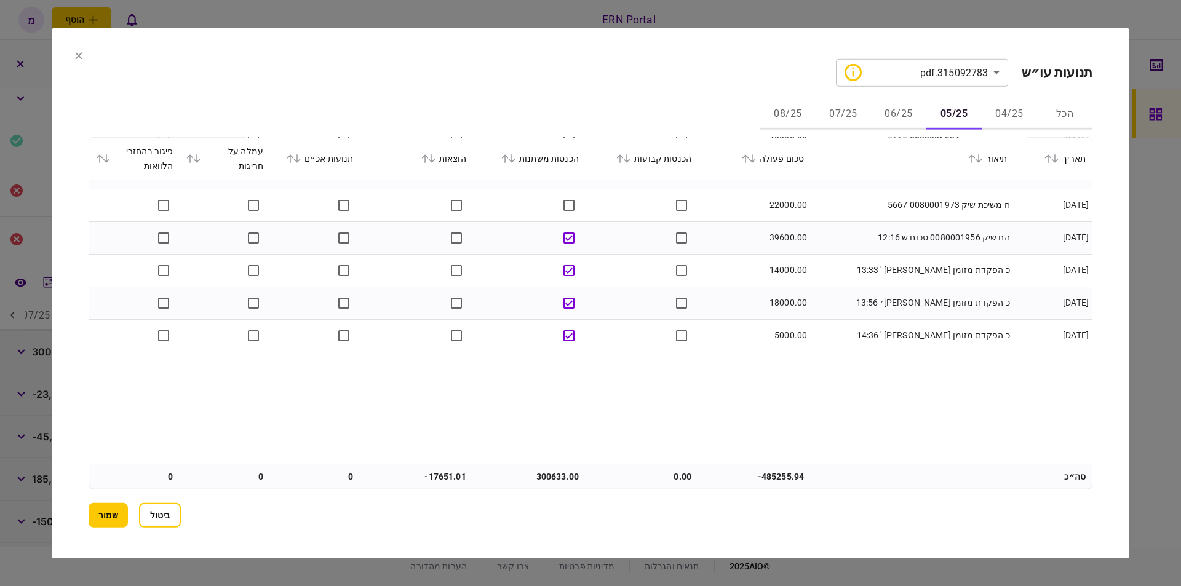
scroll to position [0, 0]
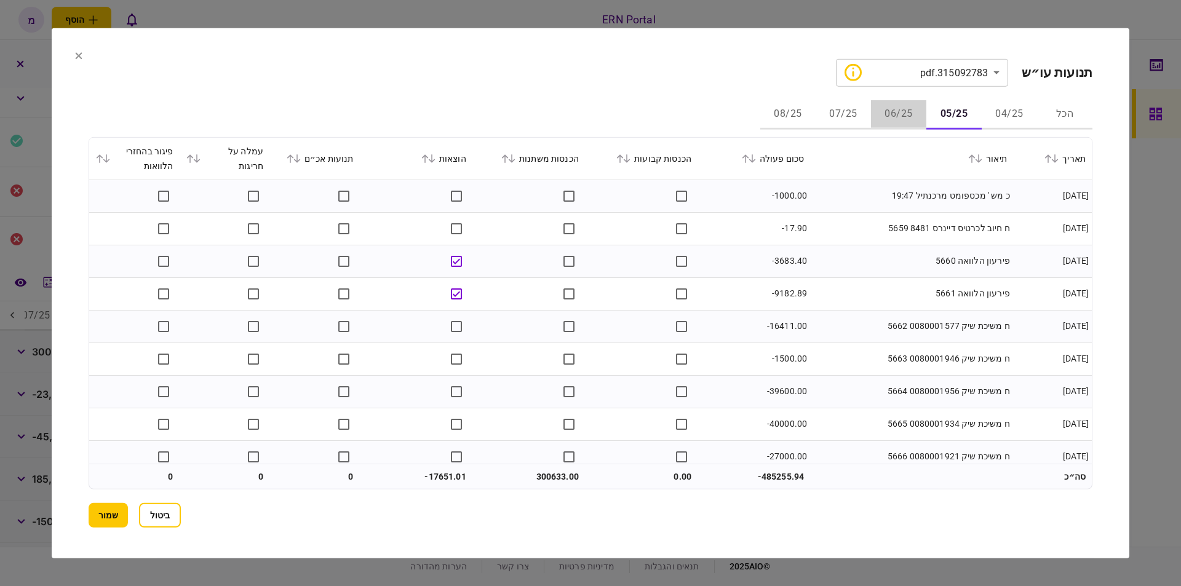
click at [902, 117] on button "06/25" at bounding box center [898, 115] width 55 height 30
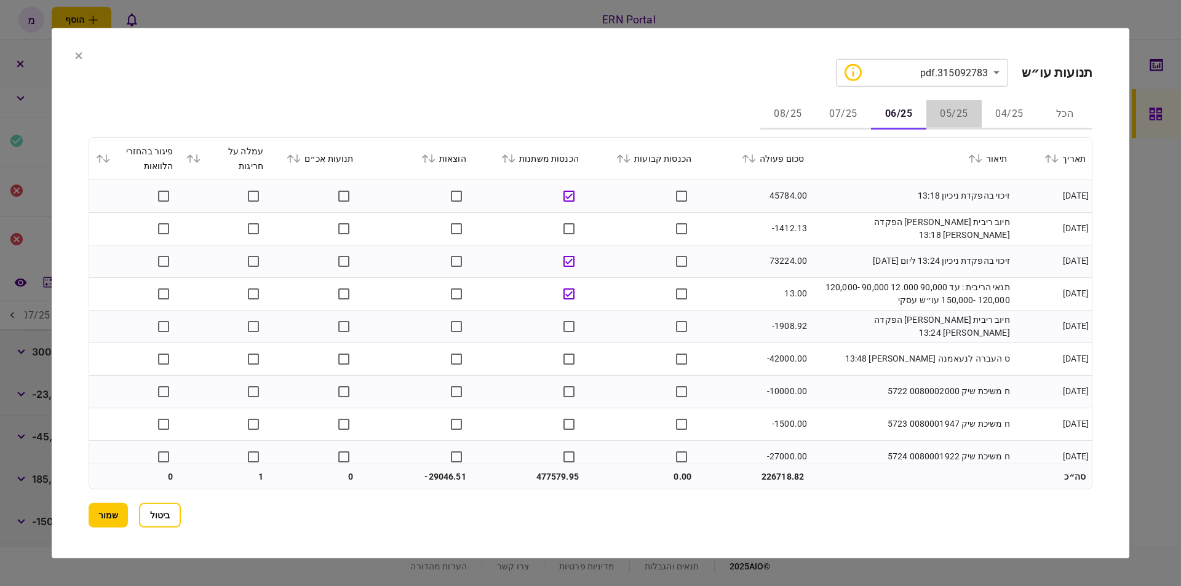
click at [946, 116] on button "05/25" at bounding box center [953, 115] width 55 height 30
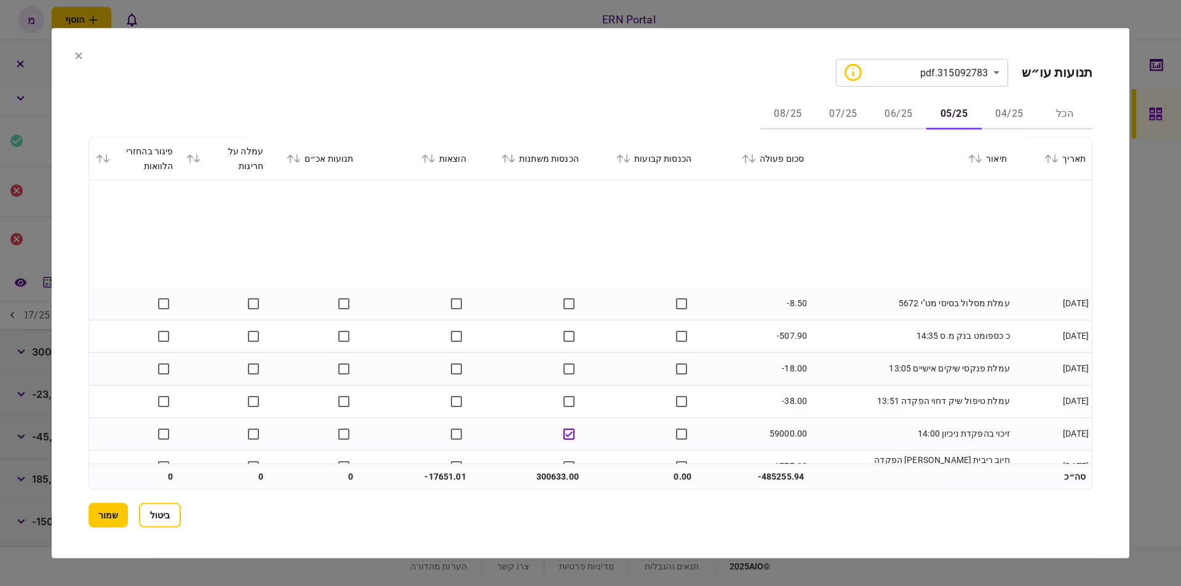
scroll to position [488, 0]
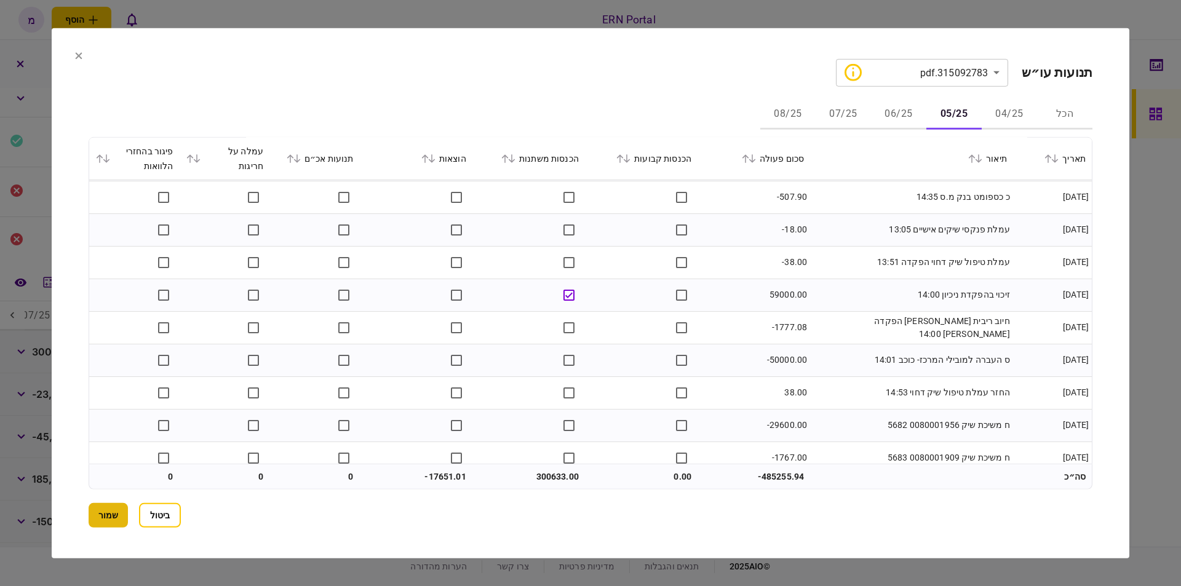
click at [103, 511] on button "שמור" at bounding box center [108, 515] width 39 height 25
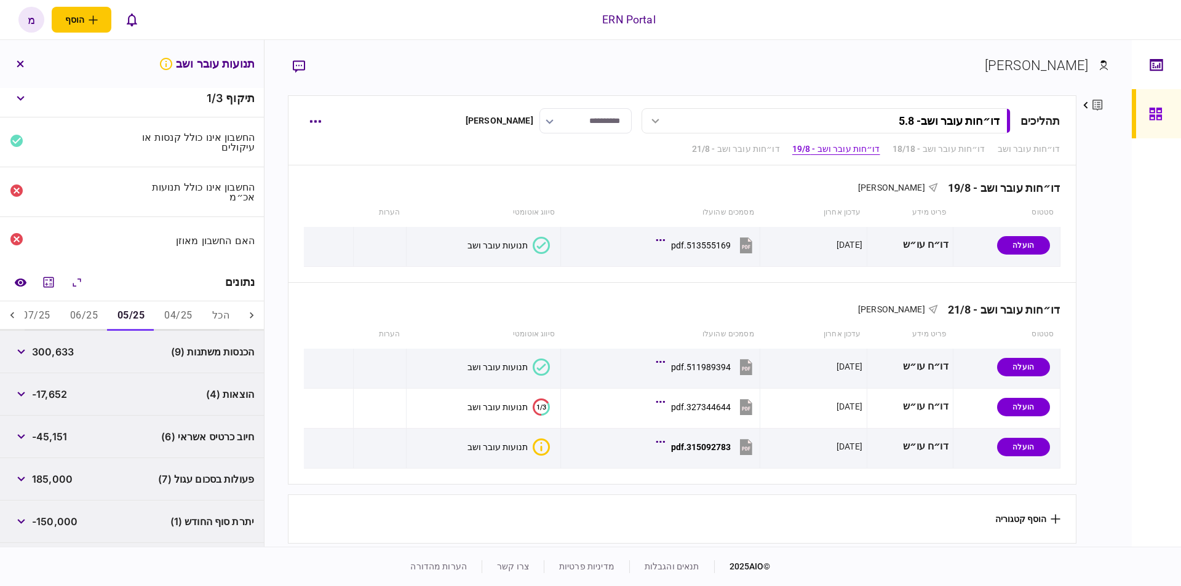
scroll to position [0, 0]
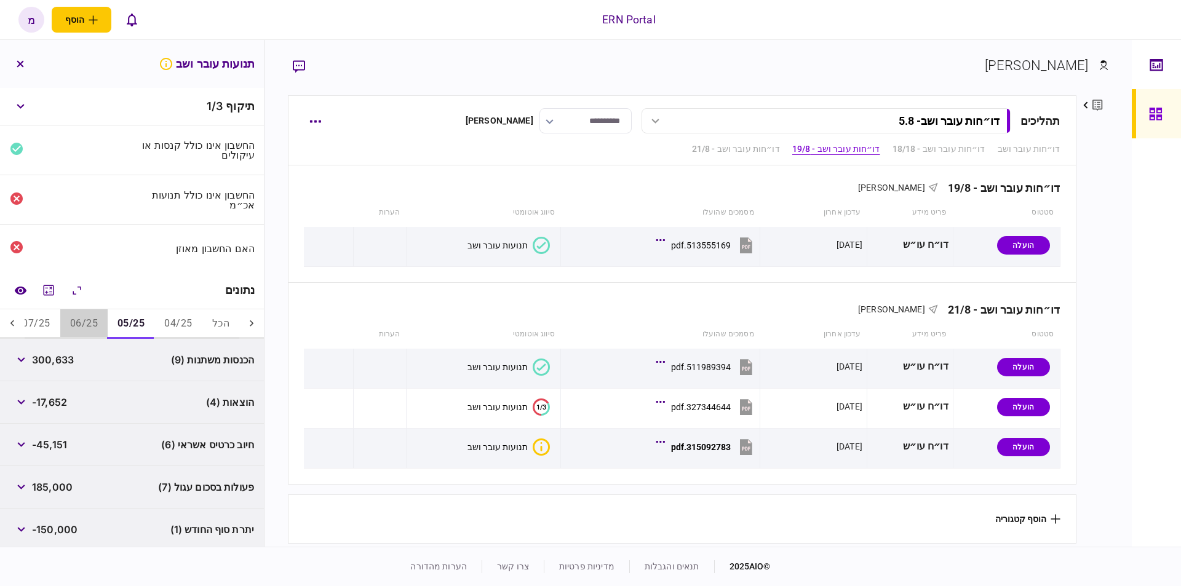
click at [81, 322] on button "06/25" at bounding box center [83, 324] width 47 height 30
click at [50, 288] on icon "מחשבון" at bounding box center [48, 290] width 15 height 15
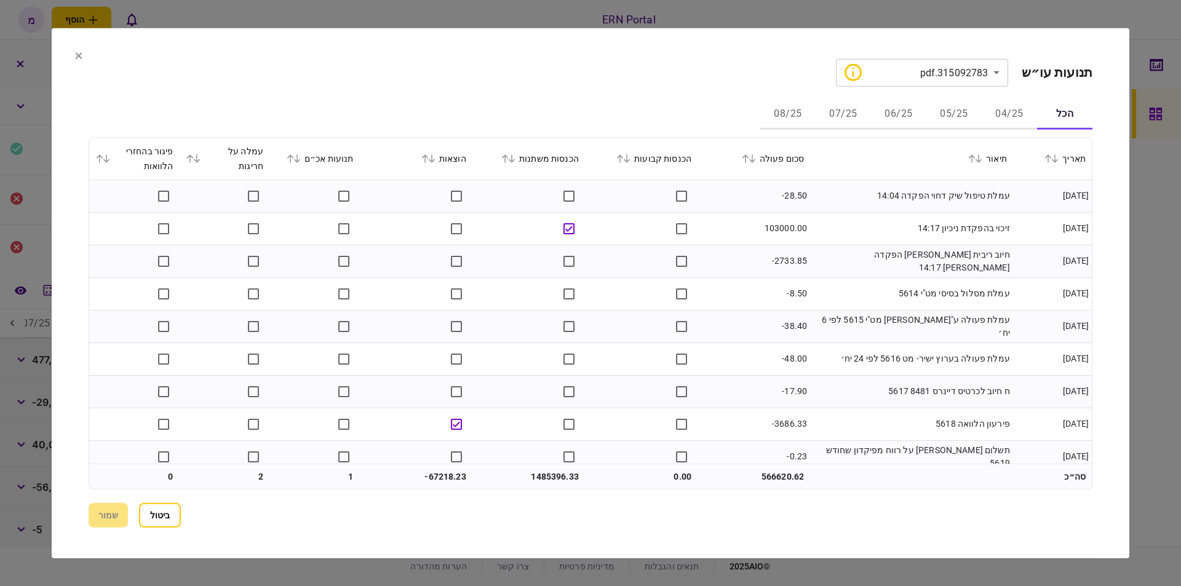
click at [891, 107] on button "06/25" at bounding box center [898, 115] width 55 height 30
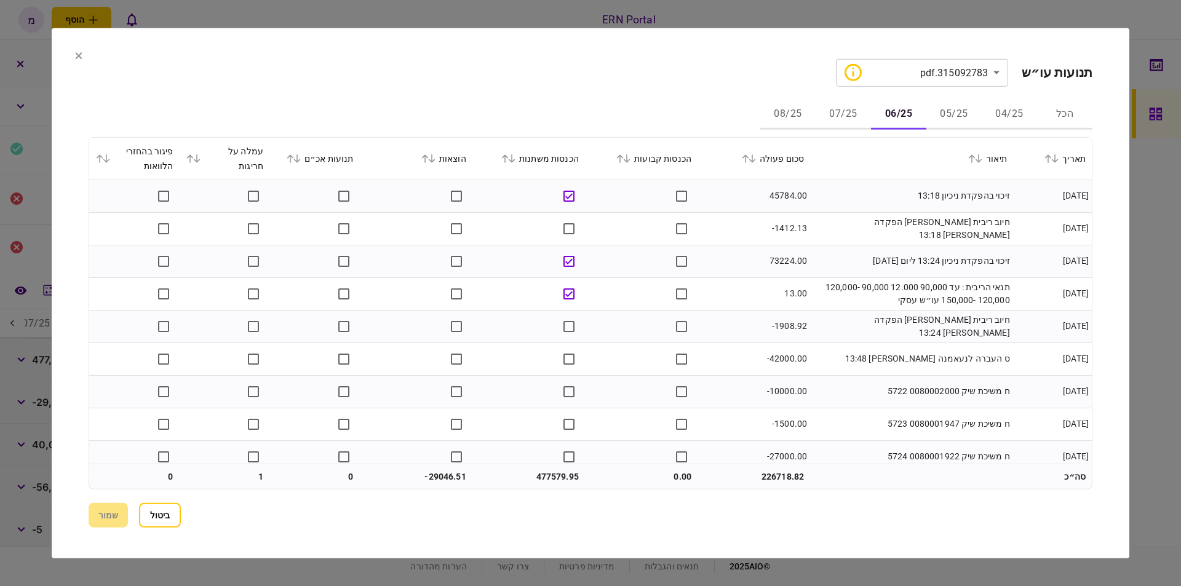
click at [728, 226] on td "-1412.13" at bounding box center [754, 228] width 113 height 33
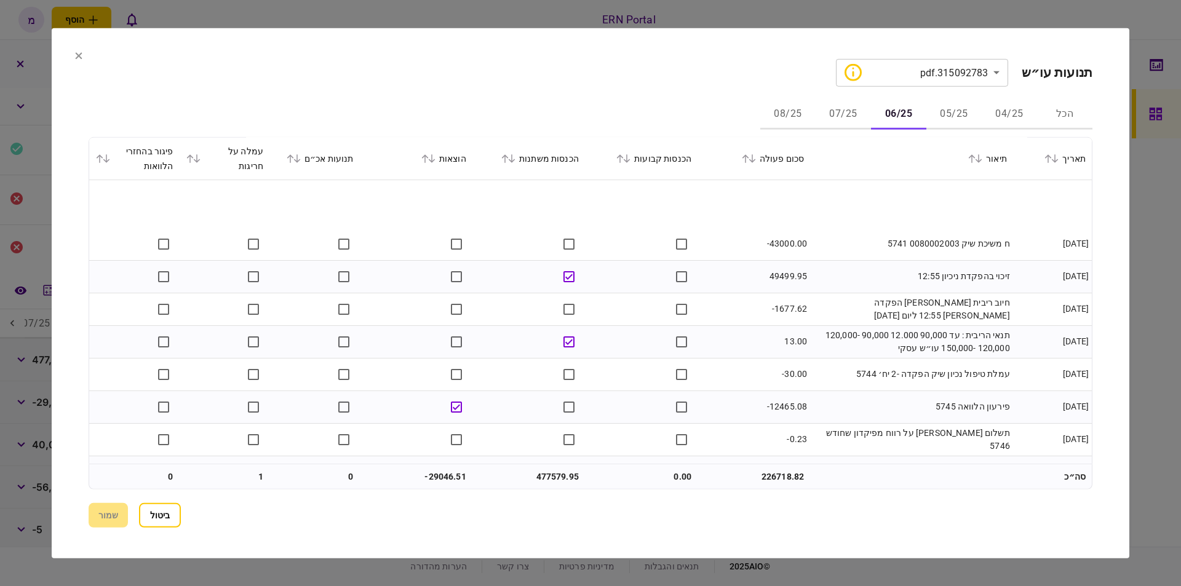
scroll to position [837, 0]
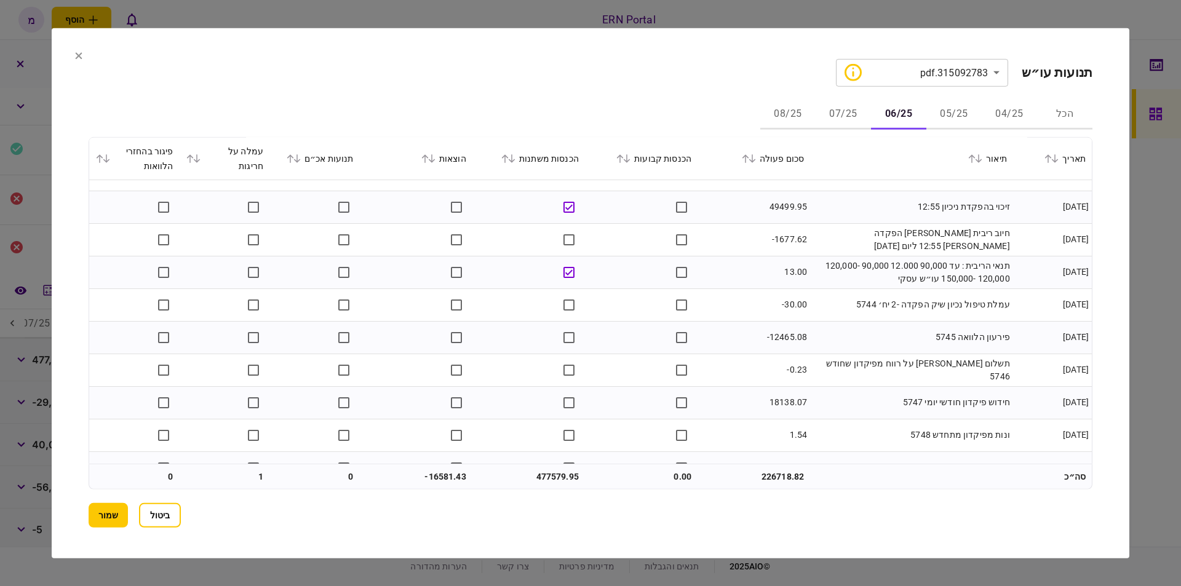
click at [848, 326] on td "פירעון הלוואה 5745" at bounding box center [911, 337] width 203 height 33
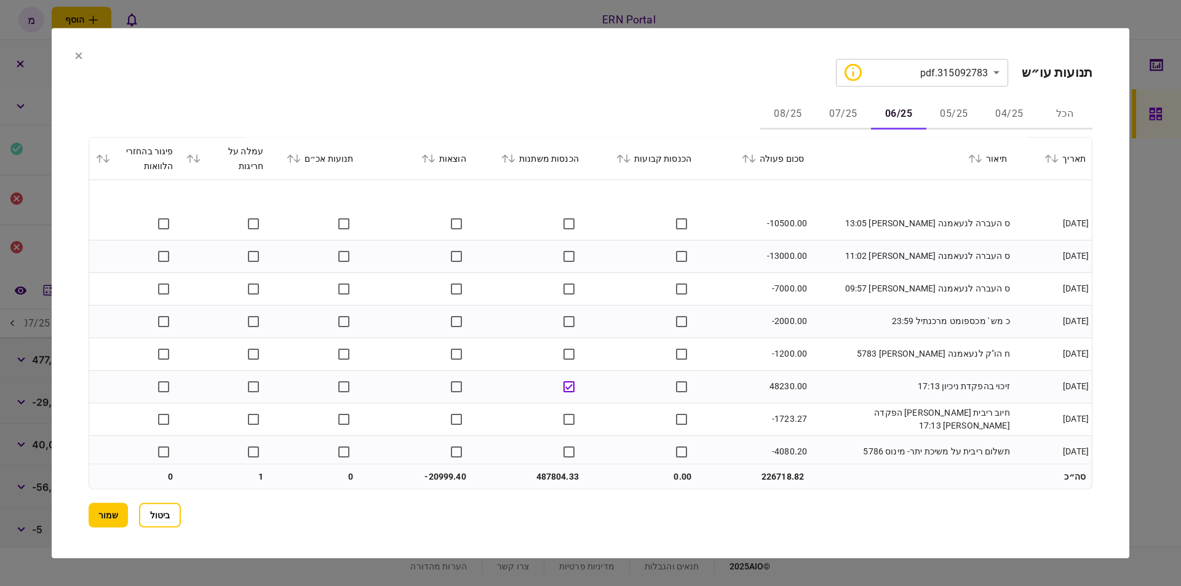
scroll to position [2130, 0]
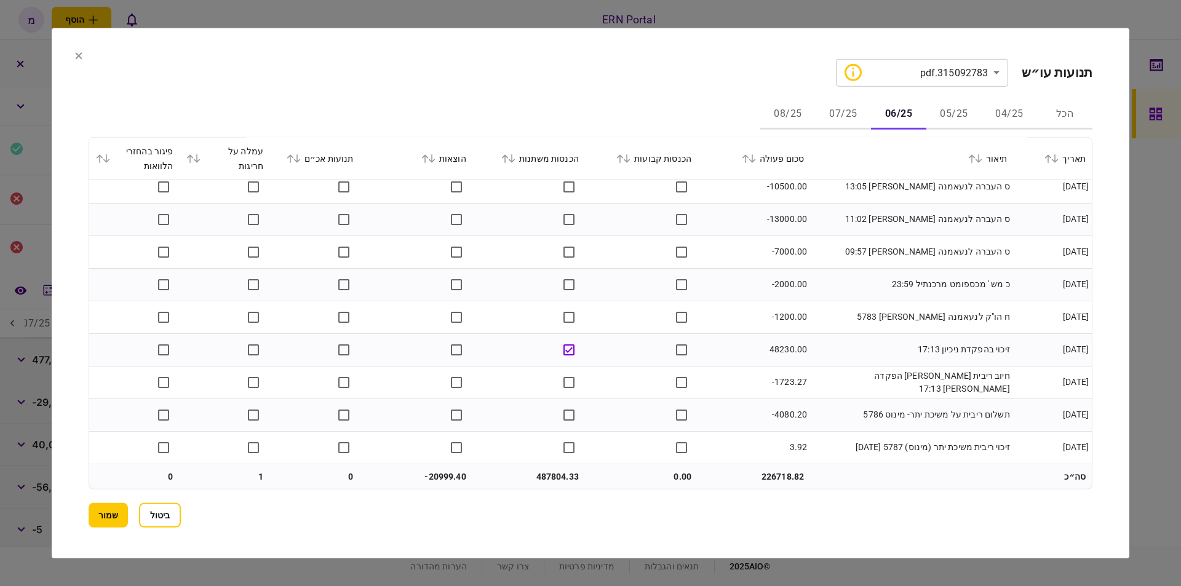
click at [106, 508] on button "שמור" at bounding box center [108, 515] width 39 height 25
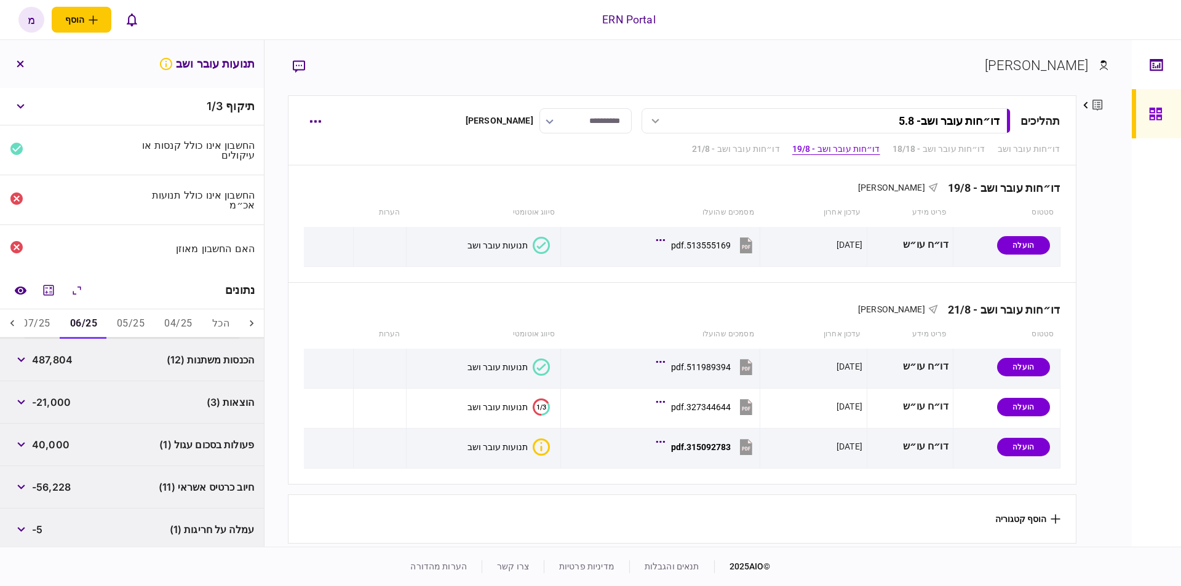
click at [177, 275] on div "נתונים" at bounding box center [132, 291] width 264 height 38
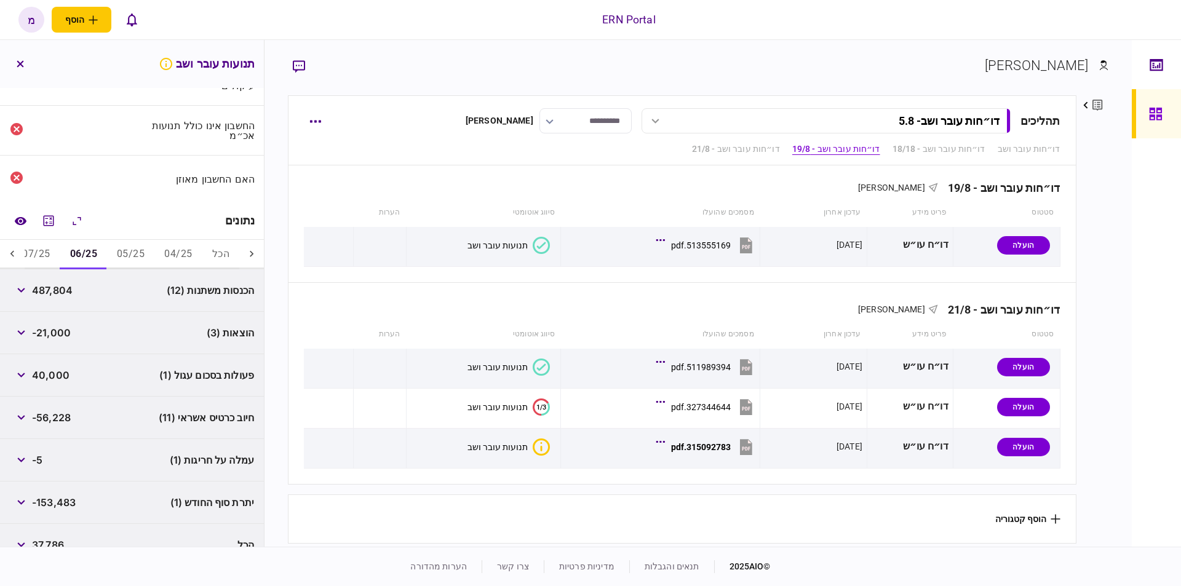
scroll to position [87, 0]
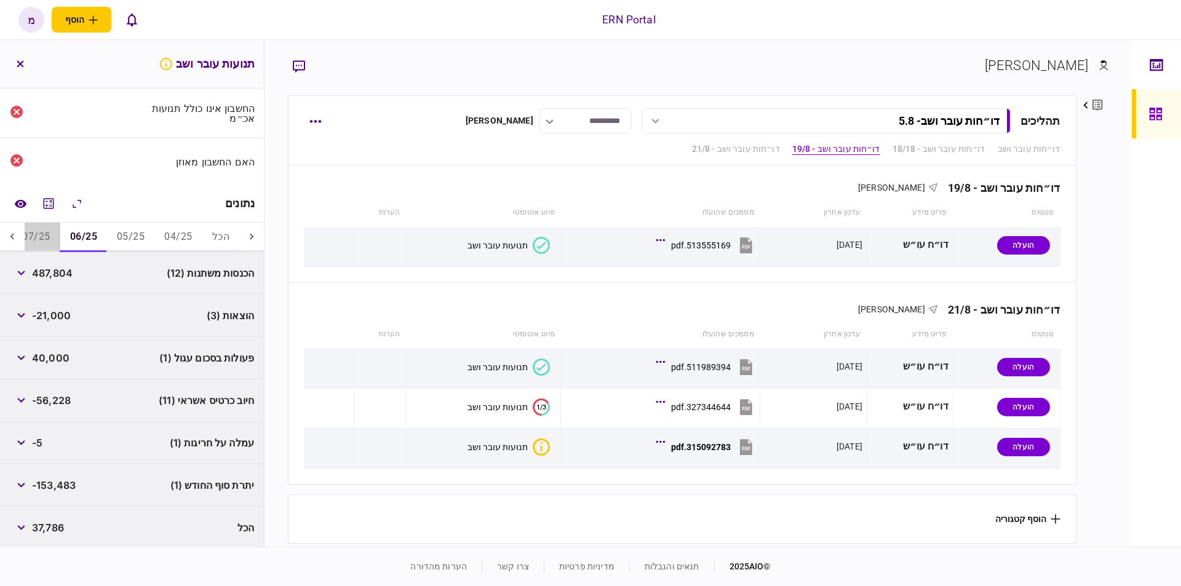
click at [38, 237] on button "07/25" at bounding box center [35, 238] width 47 height 30
click at [14, 231] on icon at bounding box center [12, 237] width 12 height 12
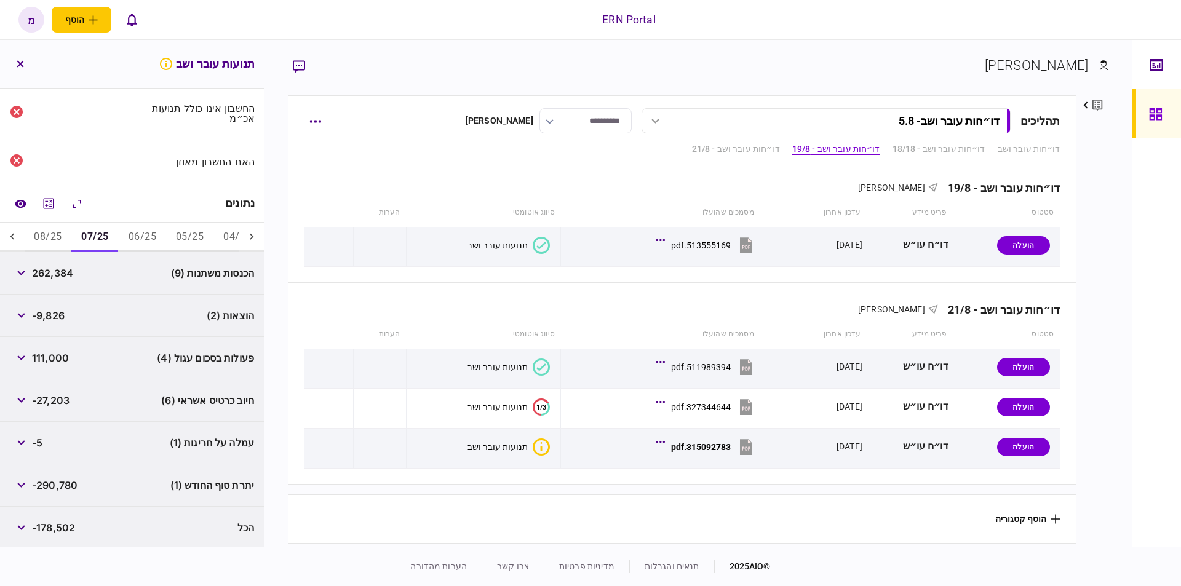
click at [90, 231] on button "07/25" at bounding box center [94, 238] width 47 height 30
click at [47, 201] on icon "מחשבון" at bounding box center [49, 203] width 10 height 10
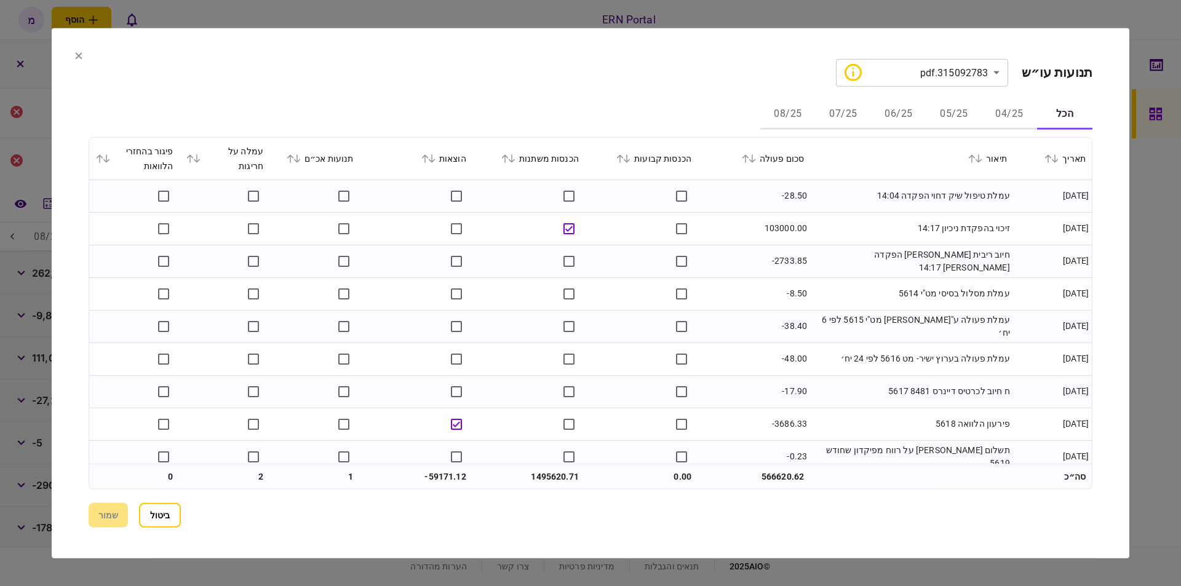
click at [890, 110] on button "06/25" at bounding box center [898, 115] width 55 height 30
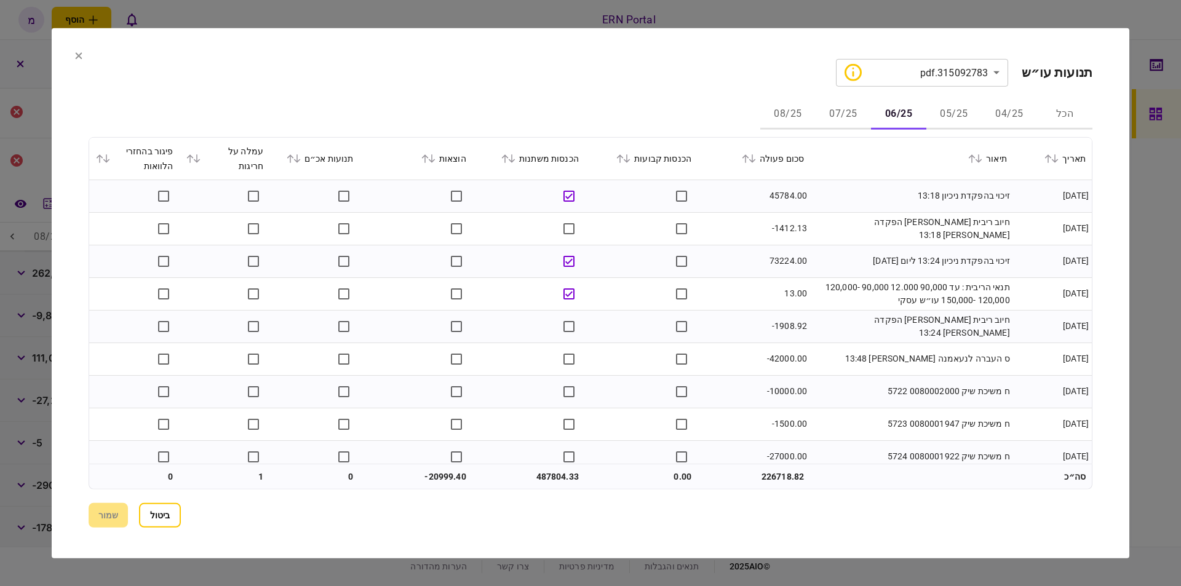
click at [841, 103] on button "07/25" at bounding box center [843, 115] width 55 height 30
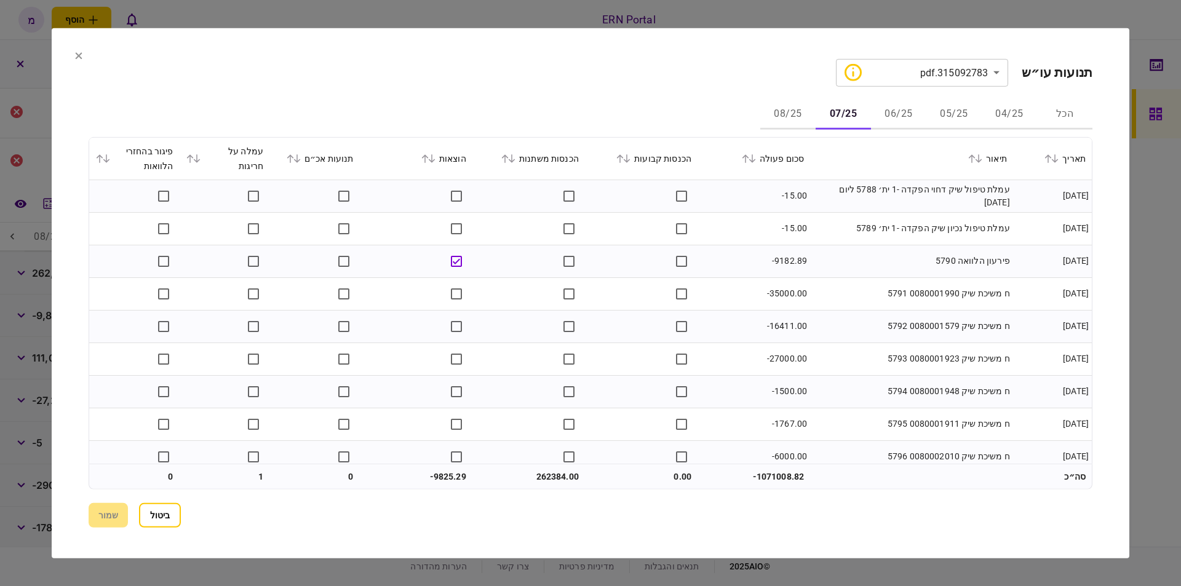
click at [750, 217] on td "-15.00" at bounding box center [754, 228] width 113 height 33
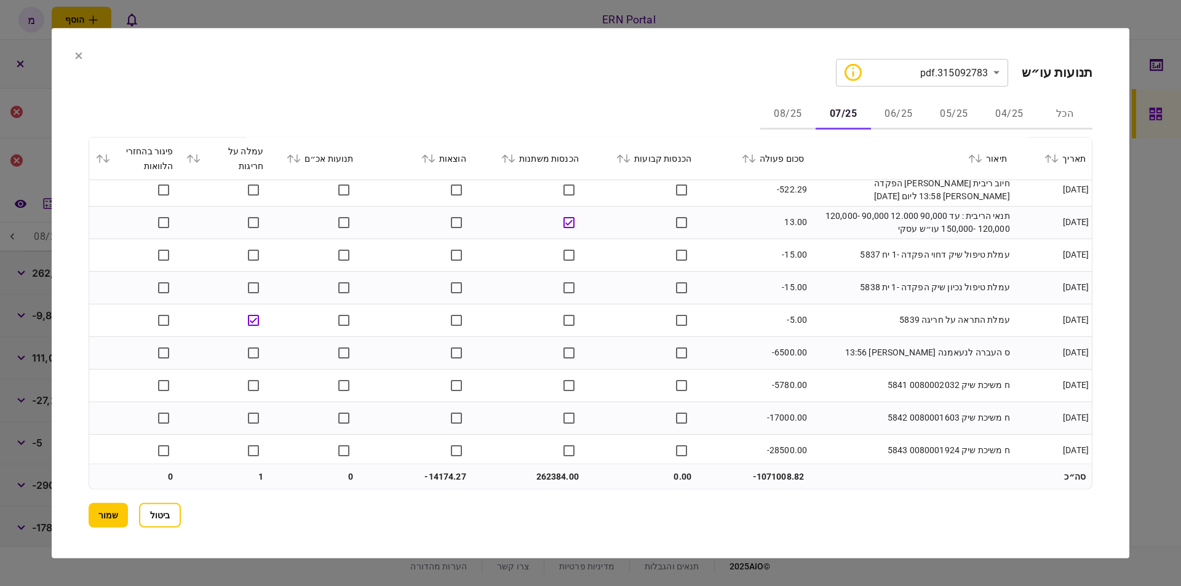
scroll to position [1673, 0]
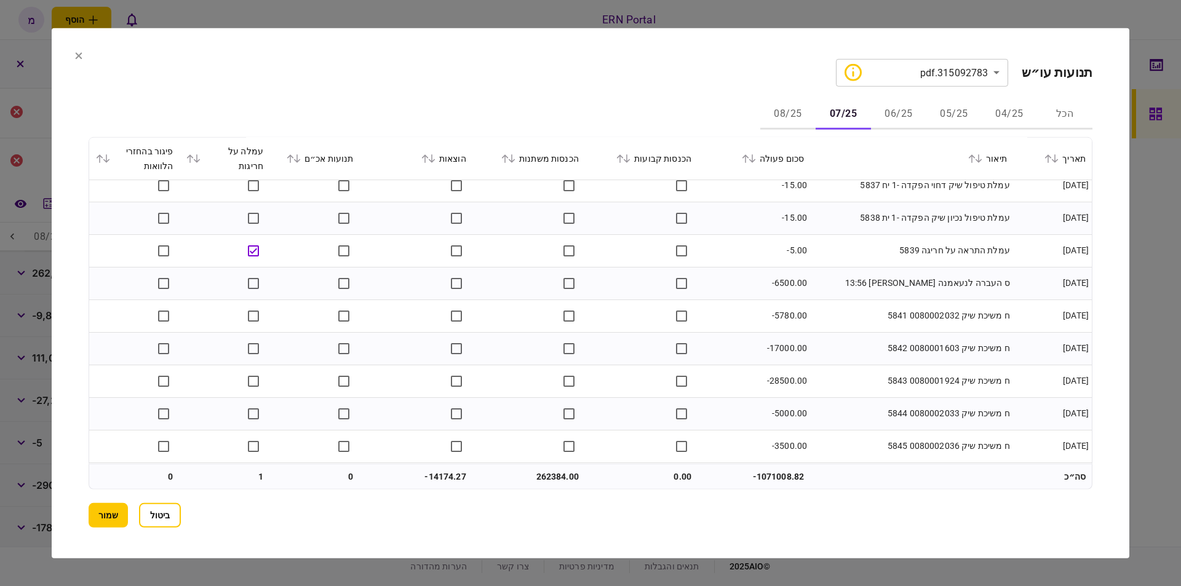
click at [841, 348] on td "ח משיכת שיק 0080001603 5842" at bounding box center [911, 348] width 203 height 33
click at [122, 511] on button "שמור" at bounding box center [108, 515] width 39 height 25
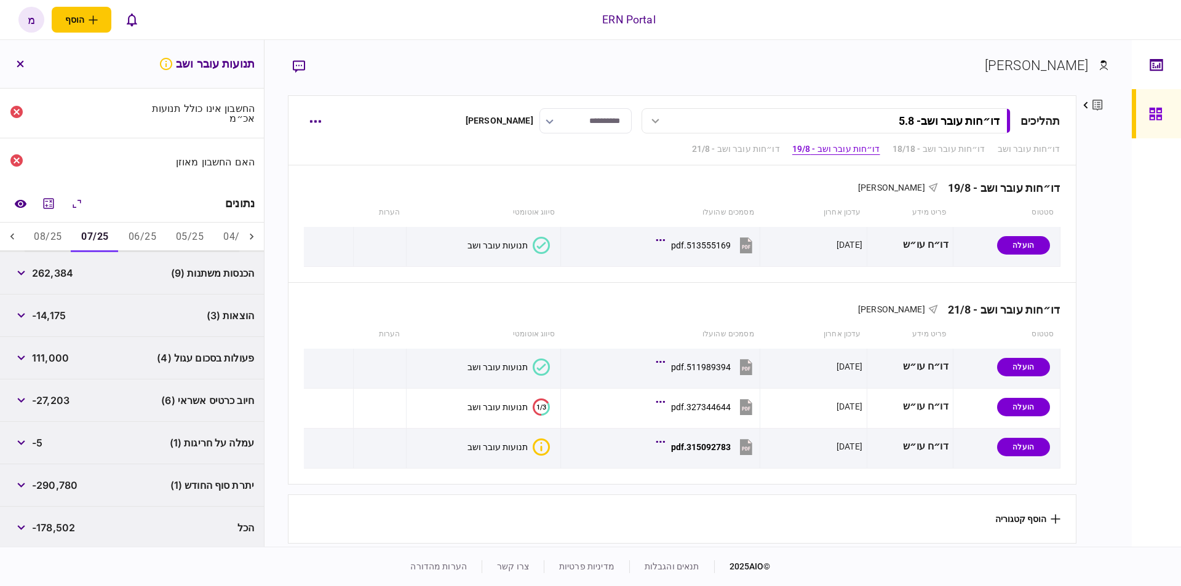
click at [56, 235] on button "08/25" at bounding box center [47, 238] width 47 height 30
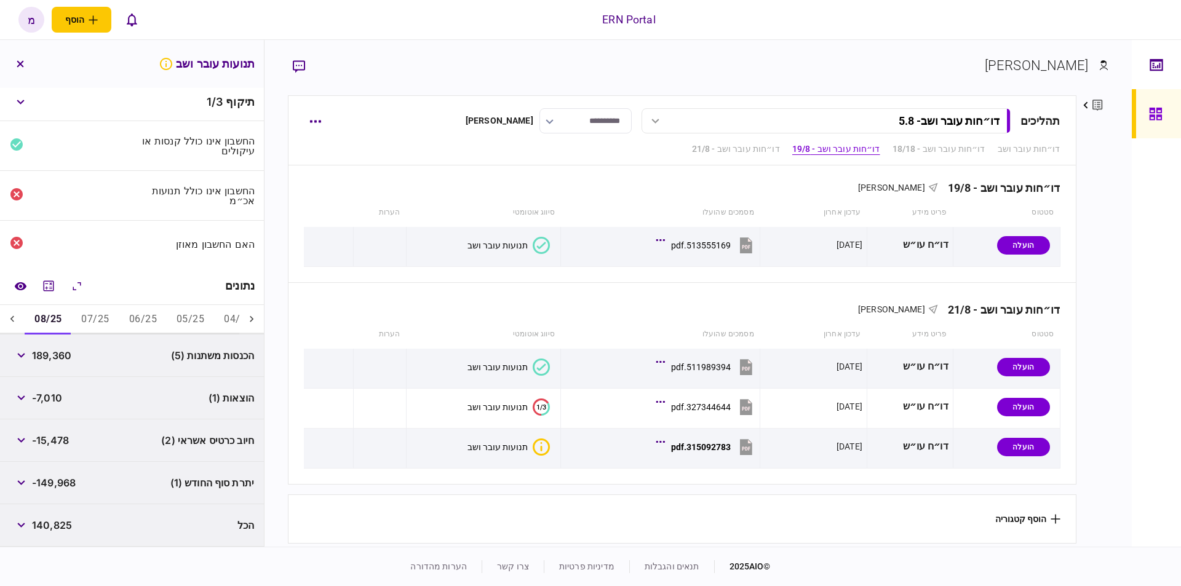
scroll to position [2, 0]
click at [54, 278] on button "מחשבון" at bounding box center [49, 288] width 22 height 22
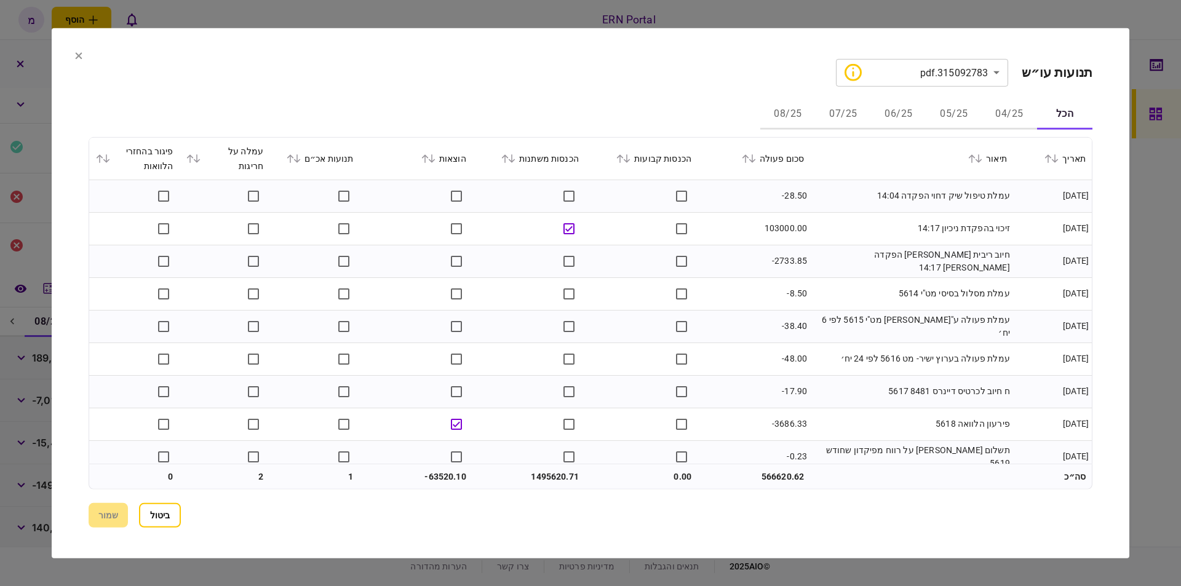
click at [796, 109] on button "08/25" at bounding box center [787, 115] width 55 height 30
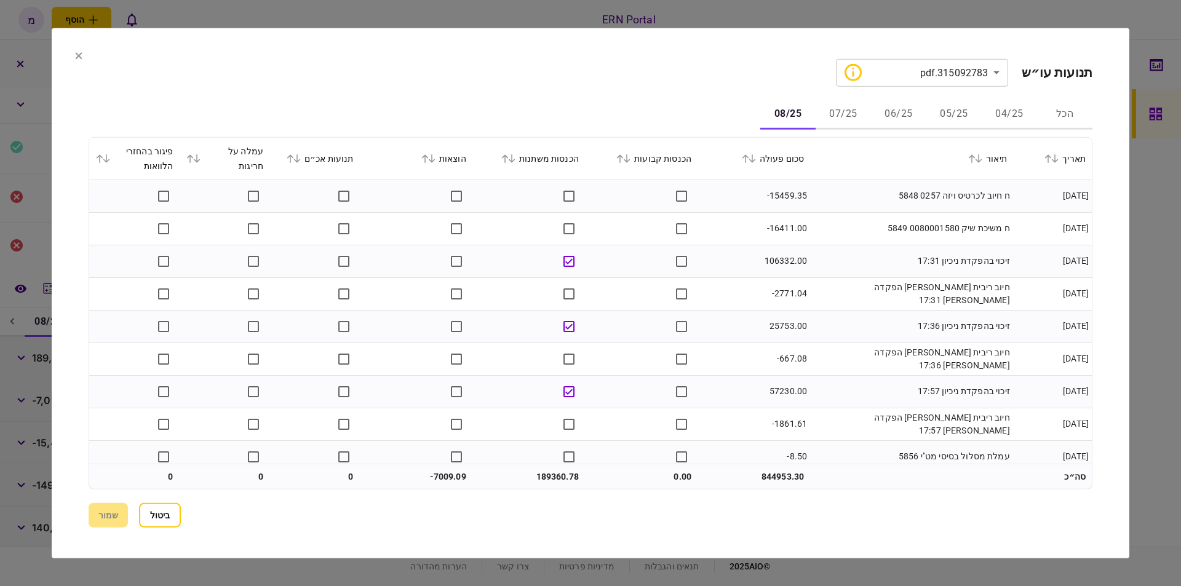
click at [838, 196] on td "ח חיוב לכרטיס ויזה 0257 5848" at bounding box center [911, 196] width 203 height 33
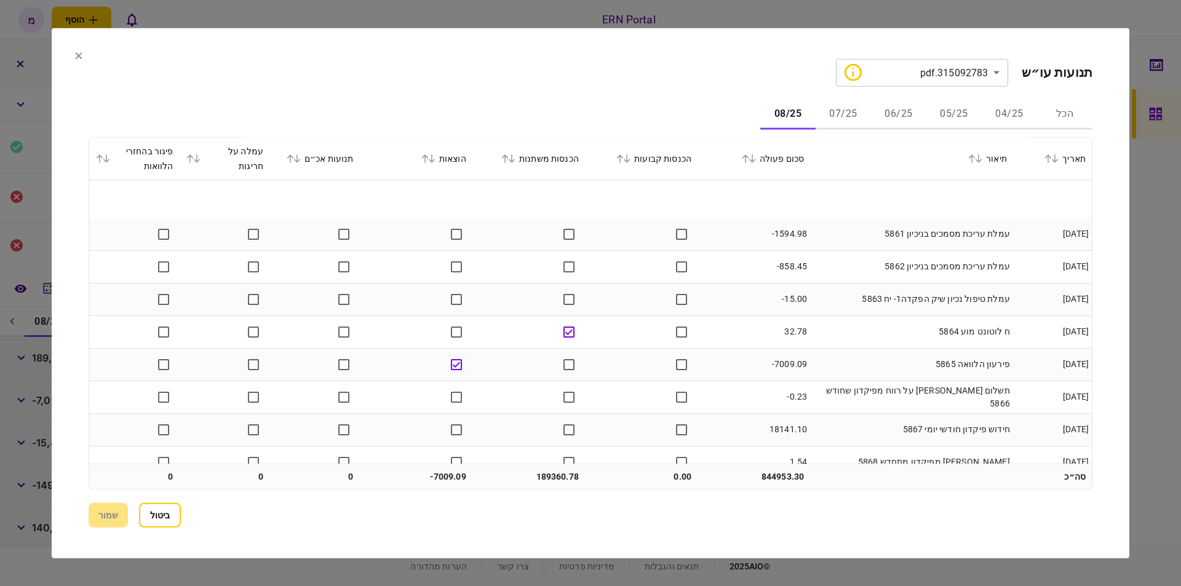
scroll to position [467, 0]
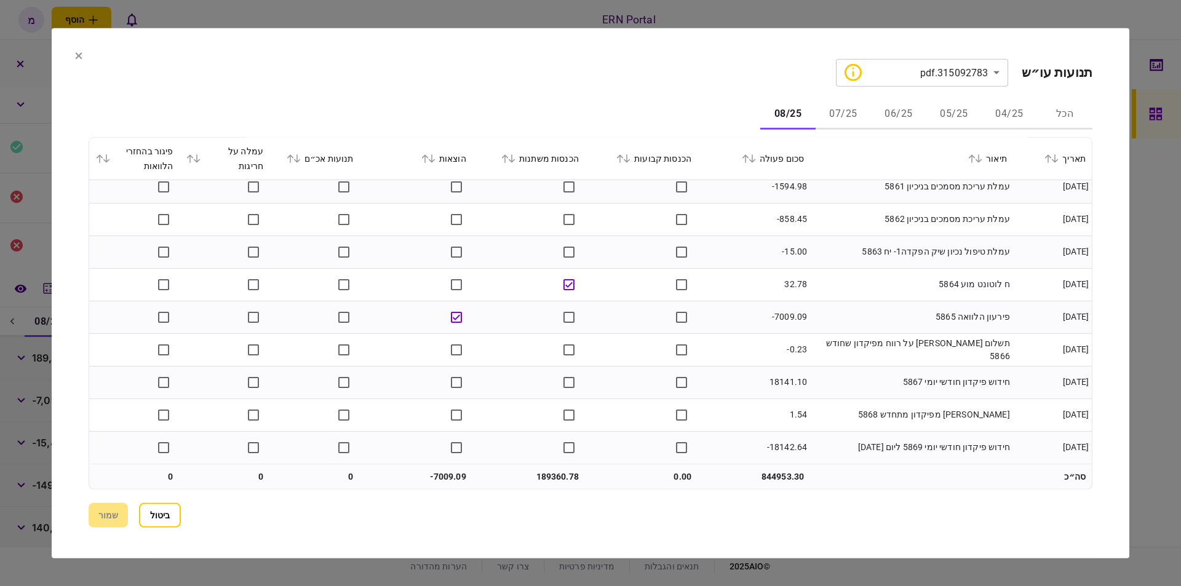
drag, startPoint x: 81, startPoint y: 52, endPoint x: 92, endPoint y: 62, distance: 15.3
click at [80, 52] on icon at bounding box center [78, 55] width 7 height 7
